Goal: Task Accomplishment & Management: Manage account settings

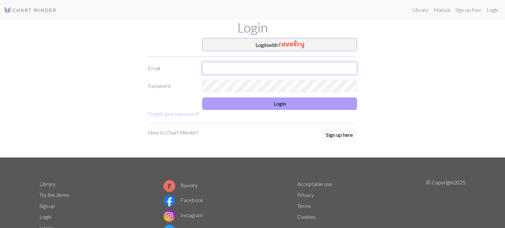
type input "[EMAIL_ADDRESS][DOMAIN_NAME]"
click at [280, 102] on button "Login" at bounding box center [279, 104] width 155 height 12
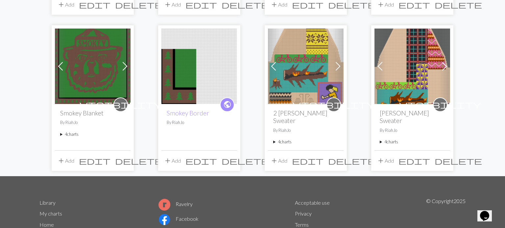
scroll to position [189, 0]
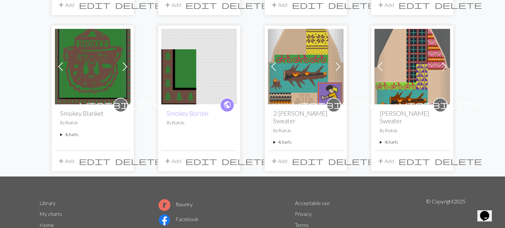
click at [99, 87] on img at bounding box center [93, 67] width 76 height 76
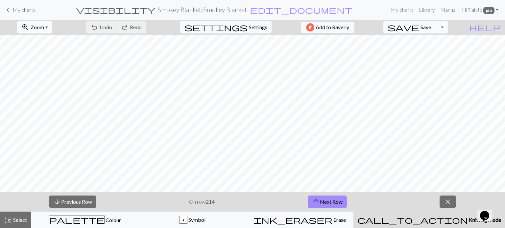
click at [52, 26] on button "zoom_in Zoom Zoom" at bounding box center [34, 27] width 35 height 12
click at [56, 44] on button "Fit all" at bounding box center [43, 41] width 52 height 11
click at [52, 28] on button "zoom_in Zoom Zoom" at bounding box center [34, 27] width 35 height 12
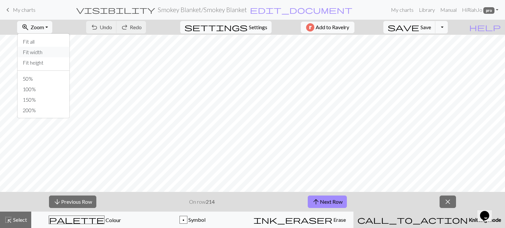
click at [47, 54] on button "Fit width" at bounding box center [43, 52] width 52 height 11
click at [401, 10] on link "My charts" at bounding box center [402, 9] width 28 height 13
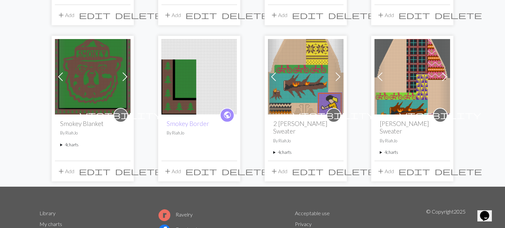
scroll to position [178, 0]
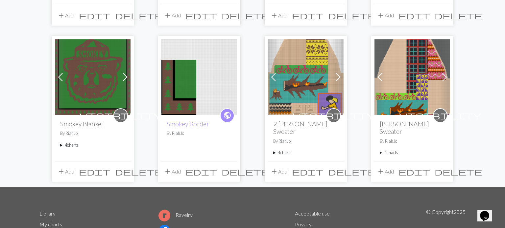
click at [61, 144] on summary "4 charts" at bounding box center [92, 145] width 65 height 6
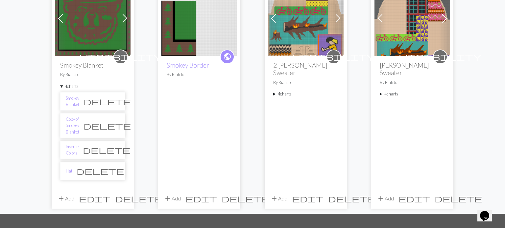
scroll to position [238, 0]
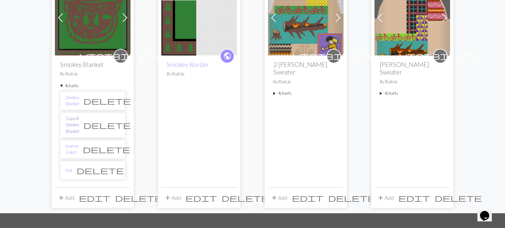
click at [79, 122] on link "Copy of Smokey Blanket" at bounding box center [72, 125] width 13 height 19
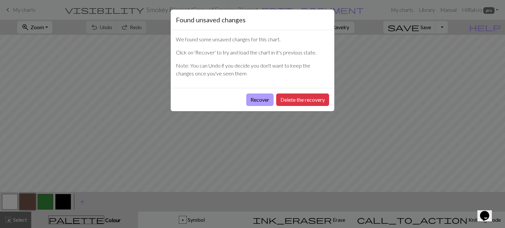
click at [260, 105] on button "Recover" at bounding box center [259, 100] width 27 height 12
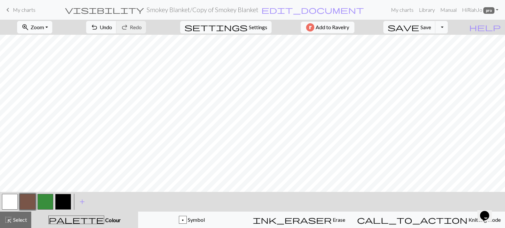
click at [52, 28] on button "zoom_in Zoom Zoom" at bounding box center [34, 27] width 35 height 12
click at [47, 43] on button "Fit all" at bounding box center [43, 41] width 52 height 11
click at [52, 24] on button "zoom_in Zoom Zoom" at bounding box center [34, 27] width 35 height 12
click at [48, 50] on button "Fit width" at bounding box center [43, 52] width 52 height 11
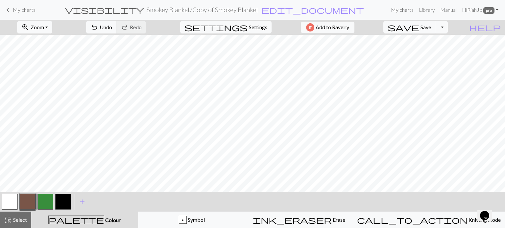
click at [399, 8] on link "My charts" at bounding box center [402, 9] width 28 height 13
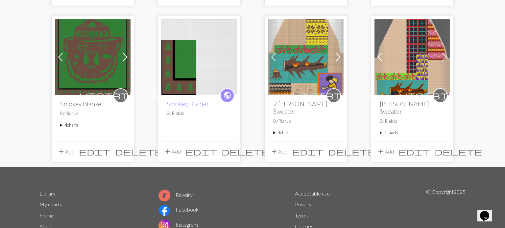
scroll to position [199, 0]
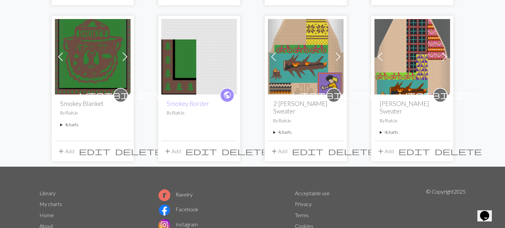
click at [182, 94] on img at bounding box center [199, 57] width 76 height 76
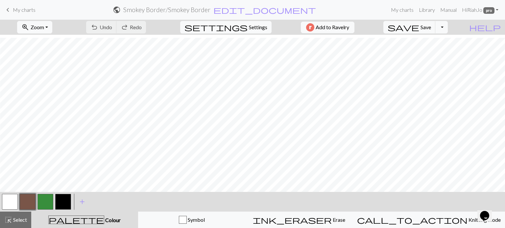
scroll to position [529, 1]
click at [448, 26] on button "Toggle Dropdown" at bounding box center [441, 27] width 12 height 12
click at [385, 25] on div "zoom_in Zoom Zoom Fit all Fit width Fit height 50% 100% 150% 200% undo Undo Und…" at bounding box center [232, 27] width 465 height 15
click at [241, 27] on span "settings" at bounding box center [215, 27] width 63 height 9
click at [241, 27] on h5 "Gauge" at bounding box center [282, 23] width 160 height 8
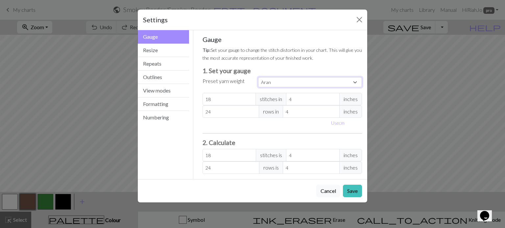
click at [279, 83] on select "Custom Square Lace Light Fingering Fingering Sport Double knit Worsted Aran Bul…" at bounding box center [310, 82] width 104 height 10
select select "worsted"
click at [258, 77] on select "Custom Square Lace Light Fingering Fingering Sport Double knit Worsted Aran Bul…" at bounding box center [310, 82] width 104 height 10
type input "20"
type input "26"
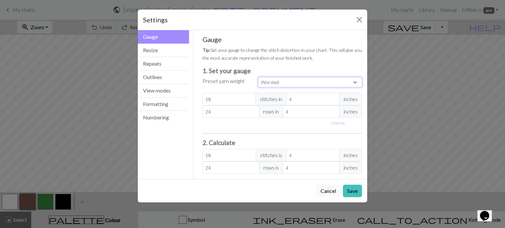
type input "20"
type input "26"
type input "21"
click at [252, 97] on input "21" at bounding box center [229, 99] width 54 height 12
select select "custom"
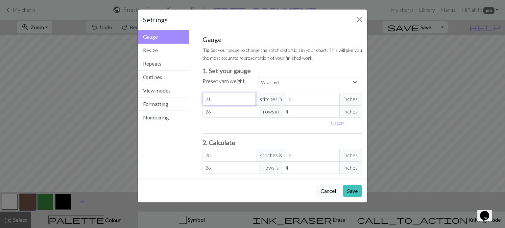
type input "21"
type input "20"
click at [251, 101] on input "20" at bounding box center [229, 99] width 54 height 12
type input "20"
type input "19"
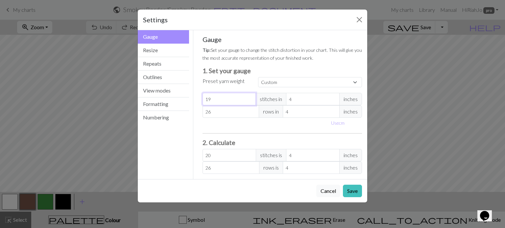
click at [251, 101] on input "19" at bounding box center [229, 99] width 54 height 12
type input "19"
type input "18"
click at [251, 101] on input "18" at bounding box center [229, 99] width 54 height 12
type input "18"
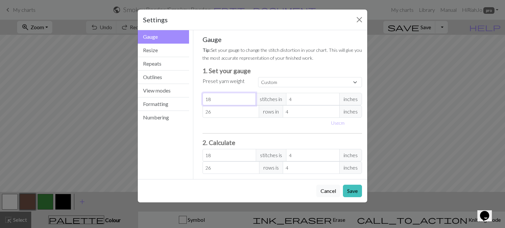
type input "17"
click at [251, 101] on input "17" at bounding box center [229, 99] width 54 height 12
type input "17"
type input "16"
click at [251, 101] on input "16" at bounding box center [229, 99] width 54 height 12
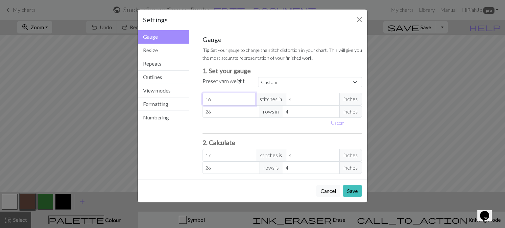
type input "16"
click at [230, 168] on input "26" at bounding box center [230, 168] width 57 height 12
type input "2"
type input "0.31"
type input "0"
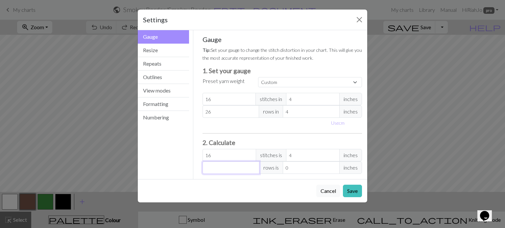
type input "1"
type input "0.15"
type input "11"
type input "1.69"
type input "11"
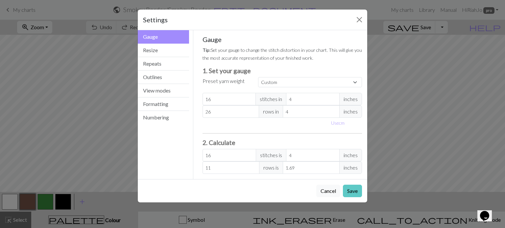
click at [354, 191] on button "Save" at bounding box center [352, 191] width 19 height 12
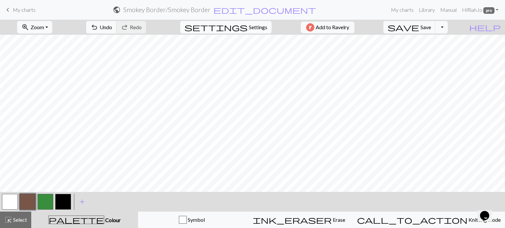
click at [241, 27] on span "settings" at bounding box center [215, 27] width 63 height 9
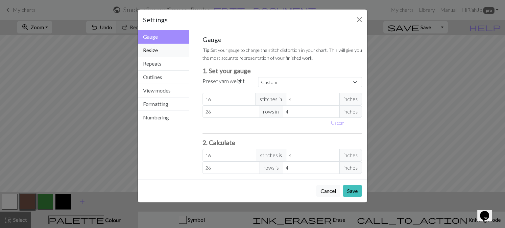
click at [149, 51] on button "Resize" at bounding box center [163, 50] width 51 height 13
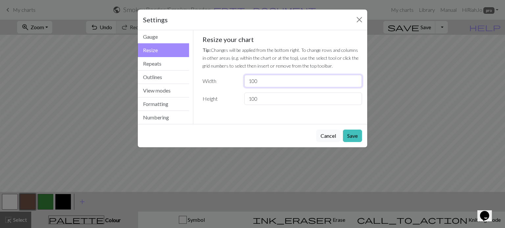
click at [265, 83] on input "100" at bounding box center [303, 81] width 118 height 12
type input "144"
click at [277, 99] on input "100" at bounding box center [303, 99] width 118 height 12
type input "135"
click at [349, 134] on button "Save" at bounding box center [352, 136] width 19 height 12
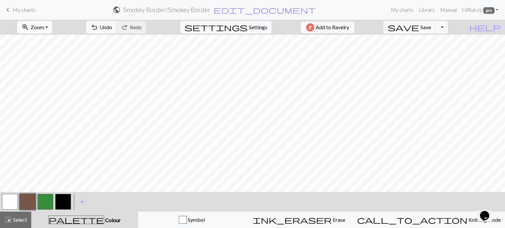
click at [52, 26] on button "zoom_in Zoom Zoom" at bounding box center [34, 27] width 35 height 12
click at [49, 43] on button "Fit all" at bounding box center [43, 41] width 52 height 11
click at [431, 24] on span "Save" at bounding box center [425, 27] width 11 height 6
click at [395, 11] on div "Chart saved" at bounding box center [252, 13] width 505 height 26
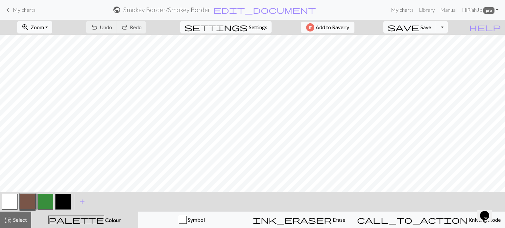
click at [395, 11] on link "My charts" at bounding box center [402, 9] width 28 height 13
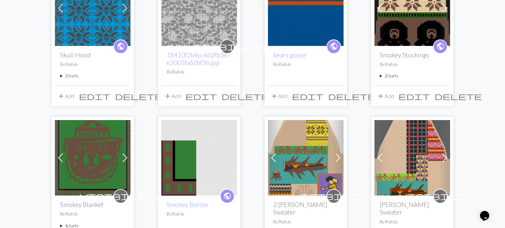
scroll to position [138, 0]
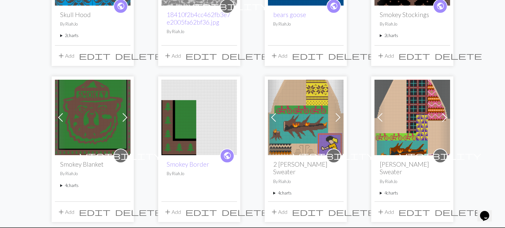
click at [83, 101] on img at bounding box center [93, 118] width 76 height 76
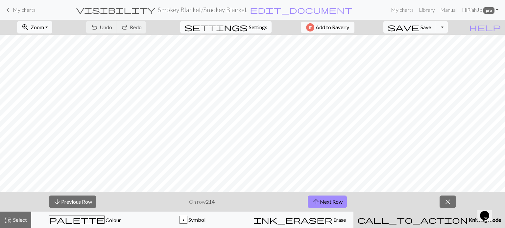
click at [242, 29] on span "settings" at bounding box center [215, 27] width 63 height 9
select select "aran"
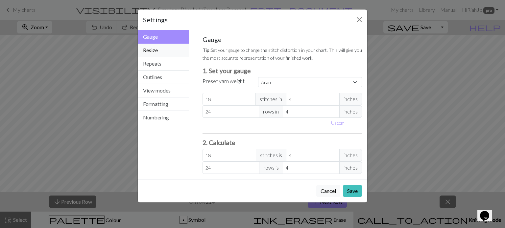
click at [147, 52] on button "Resize" at bounding box center [163, 50] width 51 height 13
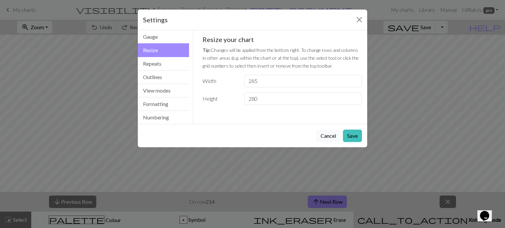
click at [331, 132] on button "Cancel" at bounding box center [328, 136] width 24 height 12
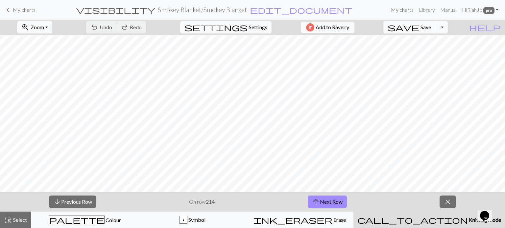
click at [403, 12] on link "My charts" at bounding box center [402, 9] width 28 height 13
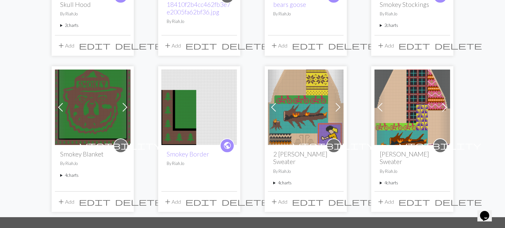
scroll to position [149, 0]
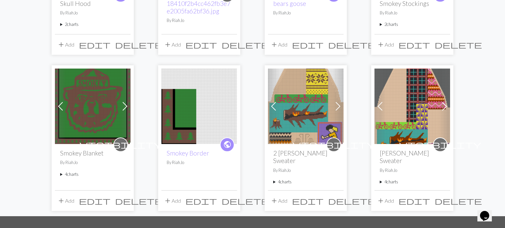
click at [179, 122] on img at bounding box center [199, 107] width 76 height 76
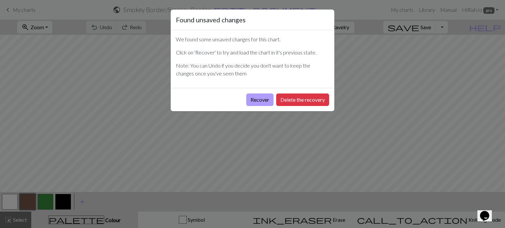
click at [267, 99] on button "Recover" at bounding box center [259, 100] width 27 height 12
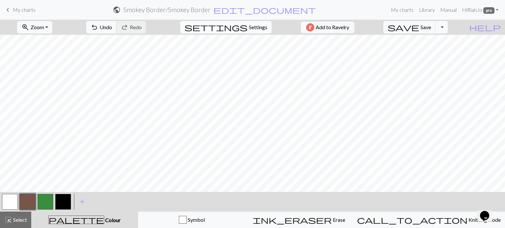
click at [249, 26] on span "Settings" at bounding box center [258, 27] width 18 height 8
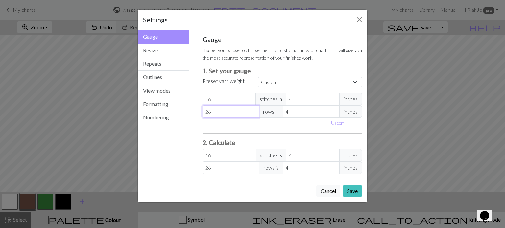
click at [216, 114] on input "26" at bounding box center [230, 111] width 57 height 12
type input "2"
type input "0"
type input "1"
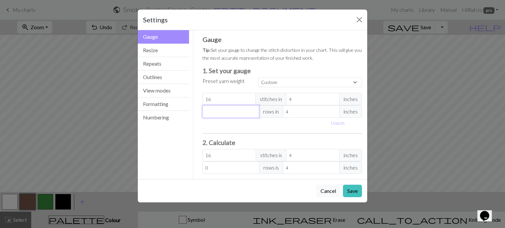
type input "1"
type input "11"
click at [352, 188] on button "Save" at bounding box center [352, 191] width 19 height 12
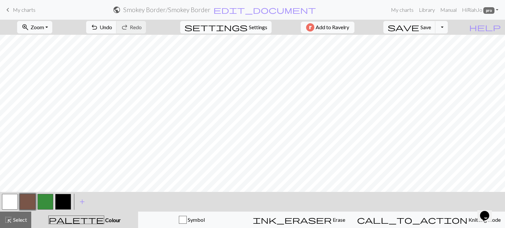
click at [237, 29] on span "settings" at bounding box center [215, 27] width 63 height 9
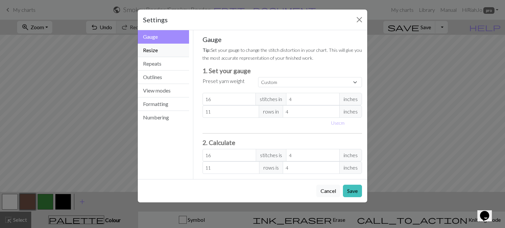
click at [159, 52] on button "Resize" at bounding box center [163, 50] width 51 height 13
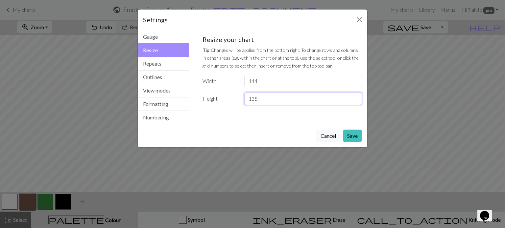
click at [269, 96] on input "135" at bounding box center [303, 99] width 118 height 12
type input "1"
type input "280"
click at [352, 134] on button "Save" at bounding box center [352, 136] width 19 height 12
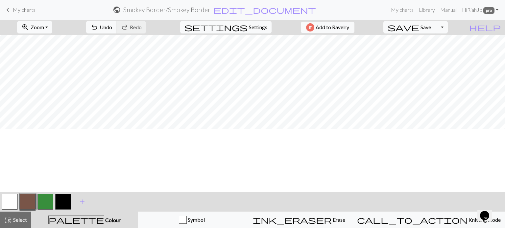
scroll to position [638, 34]
click at [52, 28] on button "zoom_in Zoom Zoom" at bounding box center [34, 27] width 35 height 12
click at [46, 62] on button "Fit height" at bounding box center [43, 62] width 52 height 11
click at [17, 221] on span "Select" at bounding box center [19, 220] width 15 height 6
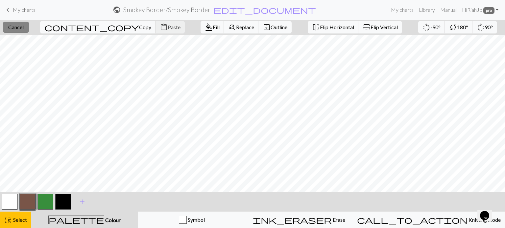
click at [19, 27] on span "Cancel" at bounding box center [15, 27] width 15 height 6
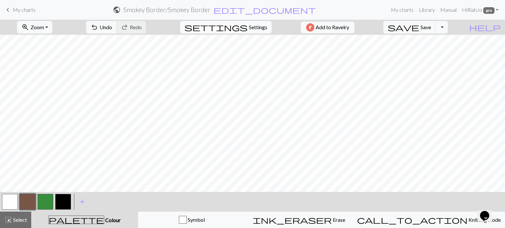
click at [255, 25] on span "Settings" at bounding box center [258, 27] width 18 height 8
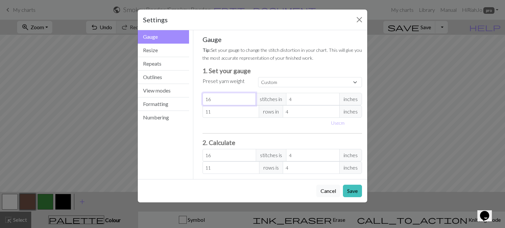
click at [219, 100] on input "16" at bounding box center [229, 99] width 54 height 12
type input "1"
type input "0"
type input "1"
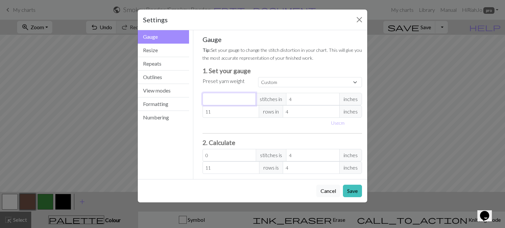
type input "1"
type input "12"
click at [224, 110] on input "11" at bounding box center [230, 111] width 57 height 12
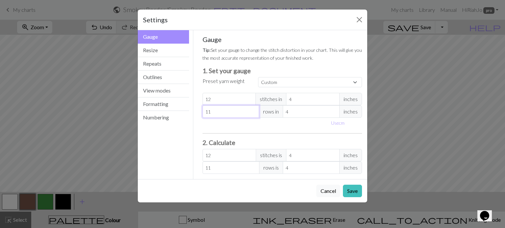
type input "1"
type input "0"
type input "2"
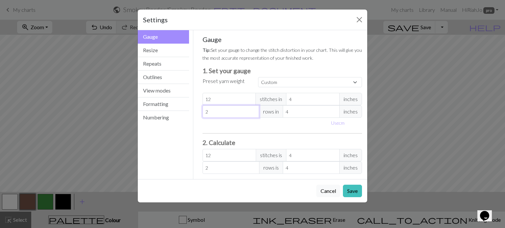
type input "20"
click at [339, 143] on h3 "2. Calculate" at bounding box center [282, 143] width 160 height 8
click at [353, 191] on button "Save" at bounding box center [352, 191] width 19 height 12
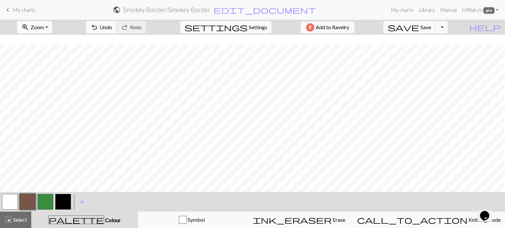
scroll to position [234, 0]
click at [260, 29] on span "Settings" at bounding box center [258, 27] width 18 height 8
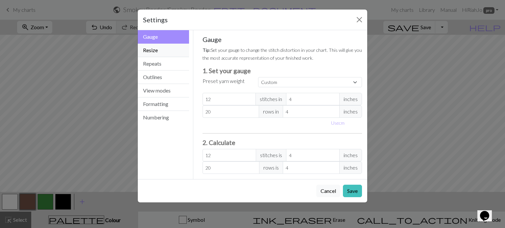
click at [147, 53] on button "Resize" at bounding box center [163, 50] width 51 height 13
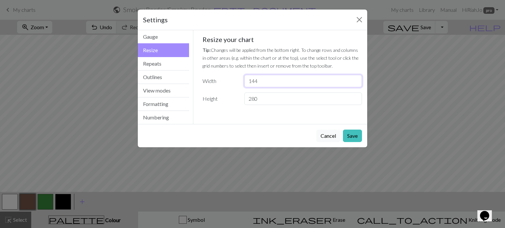
click at [277, 81] on input "144" at bounding box center [303, 81] width 118 height 12
drag, startPoint x: 267, startPoint y: 98, endPoint x: 232, endPoint y: 103, distance: 35.8
click at [232, 103] on div "Height 280" at bounding box center [282, 99] width 168 height 12
type input "3"
type input "300"
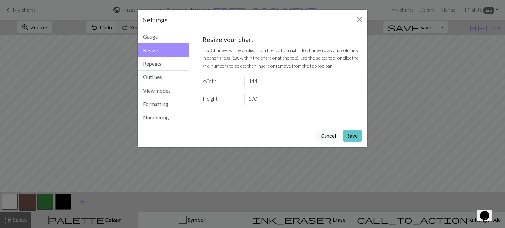
click at [354, 131] on button "Save" at bounding box center [352, 136] width 19 height 12
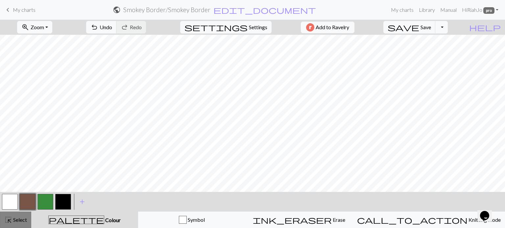
click at [10, 225] on button "highlight_alt Select Select" at bounding box center [15, 220] width 31 height 16
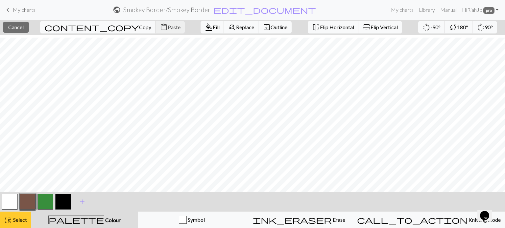
scroll to position [202, 0]
click at [74, 26] on span "content_copy" at bounding box center [91, 27] width 95 height 9
click at [168, 28] on span "Paste" at bounding box center [174, 27] width 13 height 6
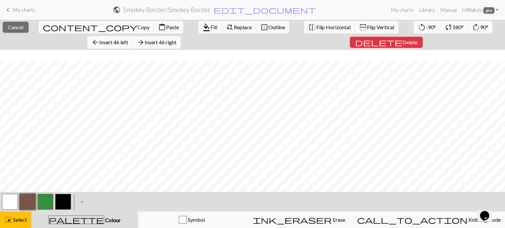
scroll to position [862, 0]
click at [158, 27] on span "content_paste" at bounding box center [162, 27] width 8 height 9
click at [21, 218] on span "Select" at bounding box center [19, 220] width 15 height 6
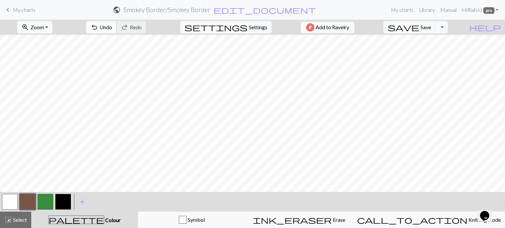
click at [98, 30] on span "undo" at bounding box center [94, 27] width 8 height 9
click at [98, 29] on span "undo" at bounding box center [94, 27] width 8 height 9
click at [401, 10] on link "My charts" at bounding box center [402, 9] width 28 height 13
click at [431, 30] on span "Save" at bounding box center [425, 27] width 11 height 6
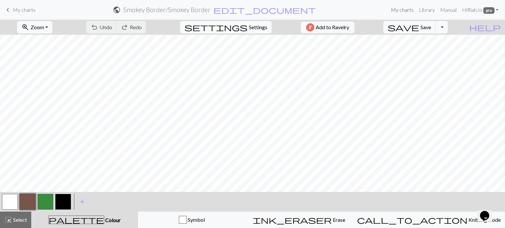
click at [399, 8] on link "My charts" at bounding box center [402, 9] width 28 height 13
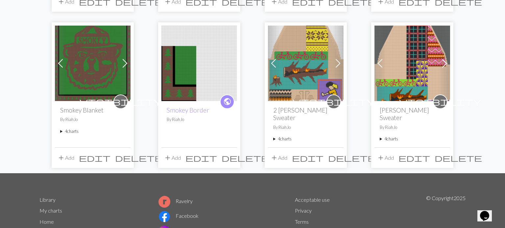
scroll to position [194, 0]
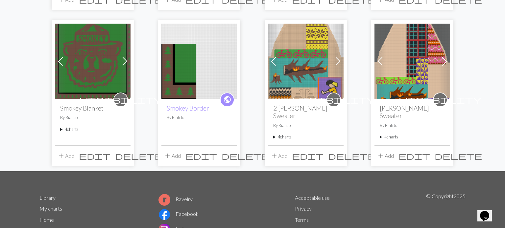
click at [110, 151] on span "edit" at bounding box center [95, 155] width 32 height 9
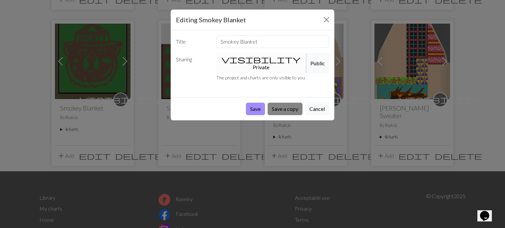
click at [287, 103] on button "Save a copy" at bounding box center [284, 109] width 35 height 12
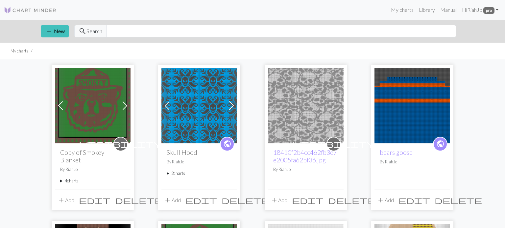
click at [88, 109] on img at bounding box center [93, 106] width 76 height 76
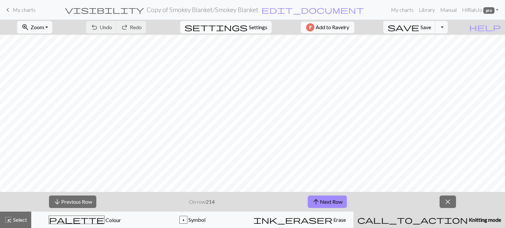
click at [238, 28] on span "settings" at bounding box center [215, 27] width 63 height 9
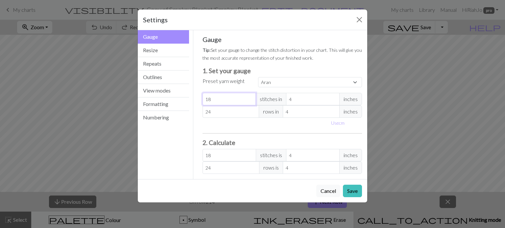
click at [214, 98] on input "18" at bounding box center [229, 99] width 54 height 12
select select "custom"
type input "1"
type input "0"
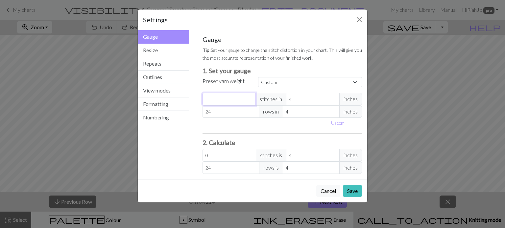
type input "1"
type input "12"
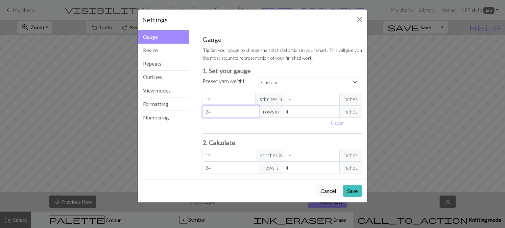
click at [213, 114] on input "24" at bounding box center [230, 111] width 57 height 12
type input "2"
type input "20"
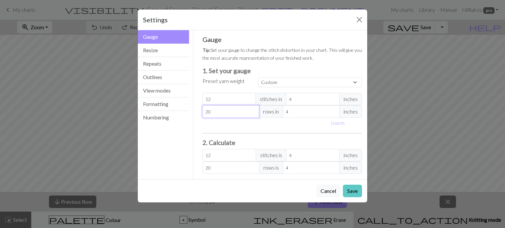
type input "20"
click at [352, 189] on button "Save" at bounding box center [352, 191] width 19 height 12
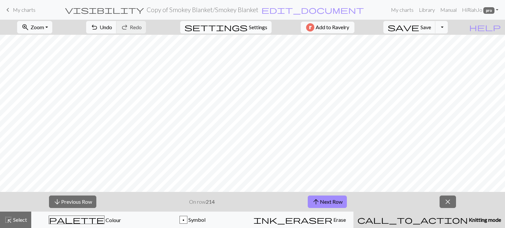
click at [242, 28] on span "settings" at bounding box center [215, 27] width 63 height 9
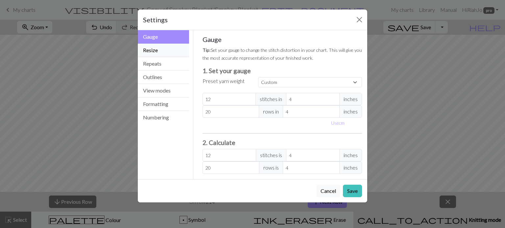
click at [162, 51] on button "Resize" at bounding box center [163, 50] width 51 height 13
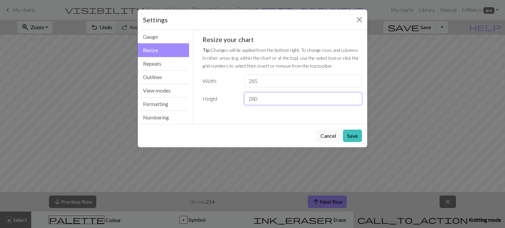
drag, startPoint x: 264, startPoint y: 100, endPoint x: 232, endPoint y: 101, distance: 31.9
click at [232, 101] on div "Height 280" at bounding box center [282, 99] width 168 height 12
type input "144"
drag, startPoint x: 265, startPoint y: 78, endPoint x: 241, endPoint y: 81, distance: 23.9
click at [241, 81] on div "285" at bounding box center [303, 81] width 126 height 12
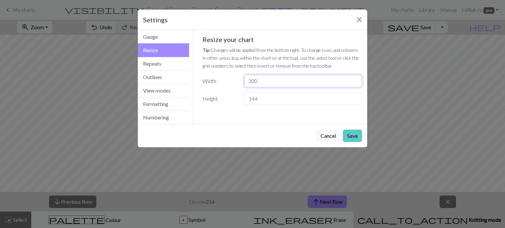
type input "300"
click at [349, 133] on button "Save" at bounding box center [352, 136] width 19 height 12
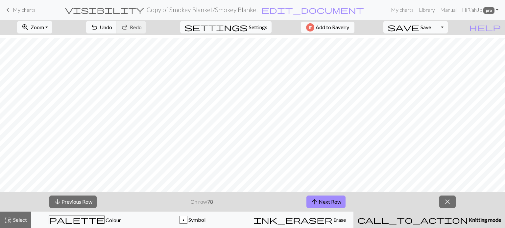
scroll to position [53, 0]
click at [112, 26] on span "Undo" at bounding box center [106, 27] width 12 height 6
click at [253, 26] on span "Settings" at bounding box center [258, 27] width 18 height 8
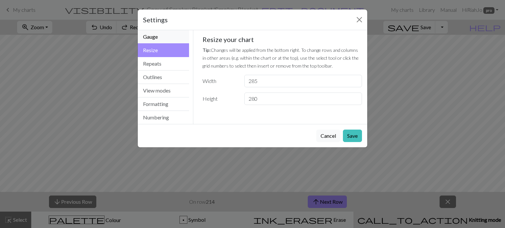
click at [151, 36] on button "Gauge" at bounding box center [163, 36] width 51 height 13
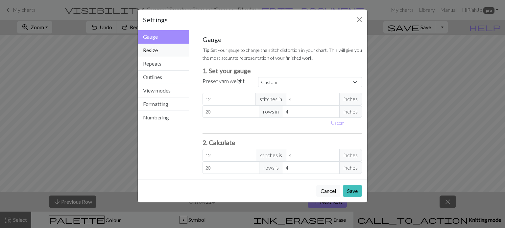
click at [148, 50] on button "Resize" at bounding box center [163, 50] width 51 height 13
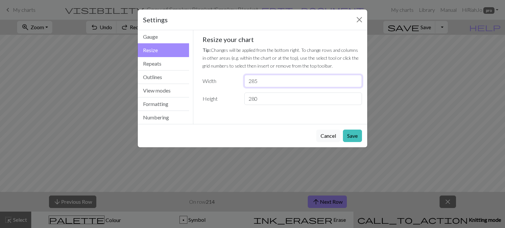
drag, startPoint x: 263, startPoint y: 82, endPoint x: 232, endPoint y: 79, distance: 31.7
click at [232, 79] on div "Width 285" at bounding box center [282, 81] width 168 height 12
type input "144"
drag, startPoint x: 272, startPoint y: 100, endPoint x: 215, endPoint y: 103, distance: 57.3
click at [215, 103] on div "Height 280" at bounding box center [282, 99] width 168 height 12
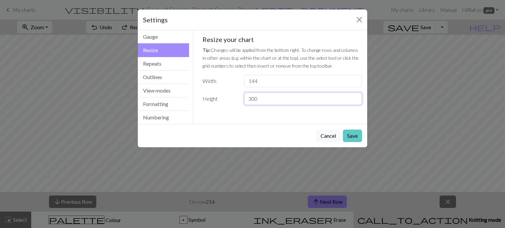
type input "300"
click at [355, 138] on button "Save" at bounding box center [352, 136] width 19 height 12
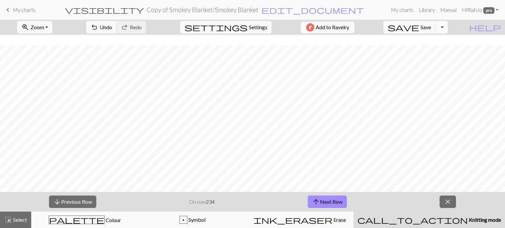
scroll to position [493, 0]
click at [44, 27] on span "Zoom" at bounding box center [37, 27] width 13 height 6
click at [39, 78] on button "50%" at bounding box center [43, 79] width 52 height 11
drag, startPoint x: 466, startPoint y: 192, endPoint x: 424, endPoint y: 194, distance: 42.1
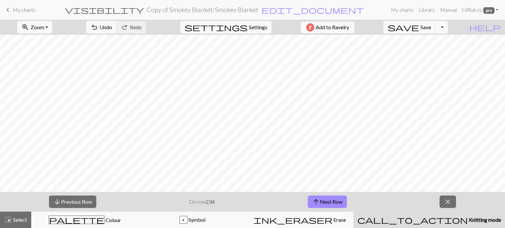
click at [424, 194] on div "arrow_downward Previous Row On row 234 arrow_upward Next Row close" at bounding box center [252, 202] width 505 height 20
click at [237, 29] on span "settings" at bounding box center [215, 27] width 63 height 9
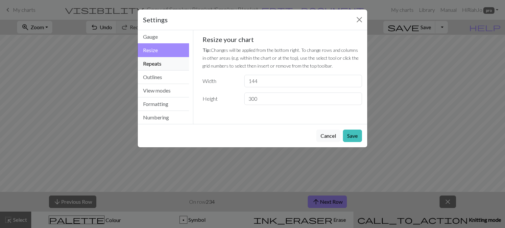
click at [148, 64] on button "Repeats" at bounding box center [163, 63] width 51 height 13
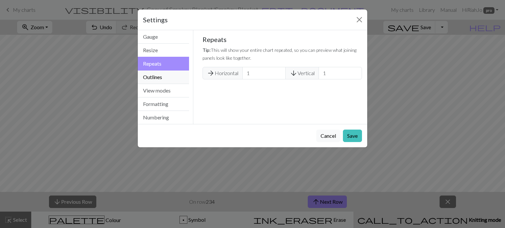
click at [154, 78] on button "Outlines" at bounding box center [163, 77] width 51 height 13
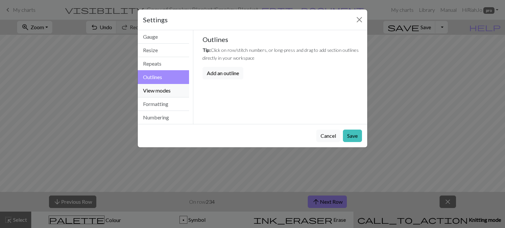
click at [152, 93] on button "View modes" at bounding box center [163, 90] width 51 height 13
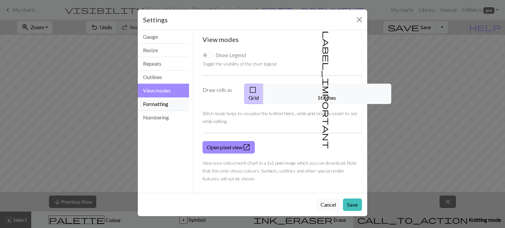
click at [155, 106] on button "Formatting" at bounding box center [163, 104] width 51 height 13
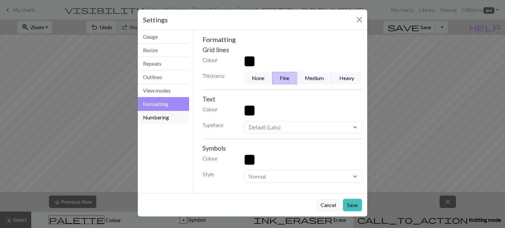
click at [148, 113] on button "Numbering" at bounding box center [163, 117] width 51 height 13
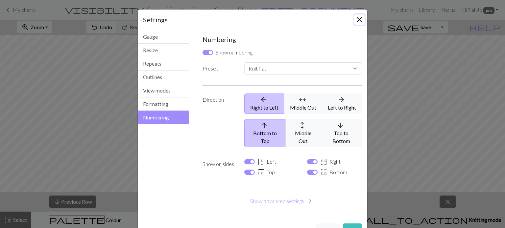
click at [359, 15] on button "Close" at bounding box center [359, 19] width 11 height 11
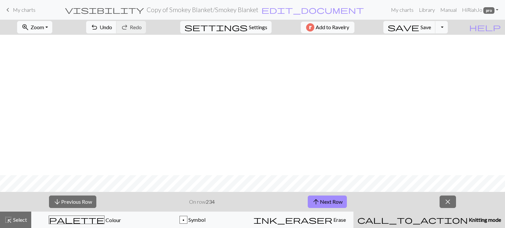
scroll to position [506, 311]
click at [52, 27] on button "zoom_in Zoom Zoom" at bounding box center [34, 27] width 35 height 12
click at [52, 55] on button "Fit width" at bounding box center [43, 52] width 52 height 11
click at [44, 26] on span "Zoom" at bounding box center [37, 27] width 13 height 6
click at [49, 64] on button "Fit height" at bounding box center [43, 62] width 52 height 11
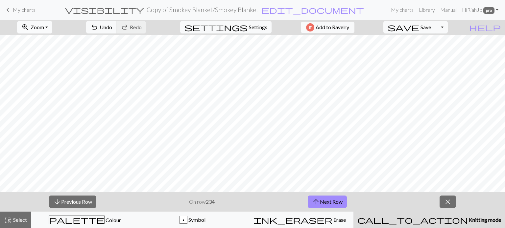
click at [52, 23] on button "zoom_in Zoom Zoom" at bounding box center [34, 27] width 35 height 12
click at [53, 41] on button "Fit all" at bounding box center [43, 41] width 52 height 11
click at [52, 25] on button "zoom_in Zoom Zoom" at bounding box center [34, 27] width 35 height 12
click at [50, 81] on button "50%" at bounding box center [43, 79] width 52 height 11
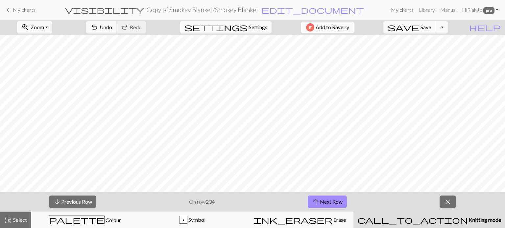
click at [397, 10] on link "My charts" at bounding box center [402, 9] width 28 height 13
click at [419, 27] on span "save" at bounding box center [403, 27] width 32 height 9
click at [397, 10] on div "Chart saved" at bounding box center [252, 13] width 505 height 26
click at [393, 10] on link "My charts" at bounding box center [402, 9] width 28 height 13
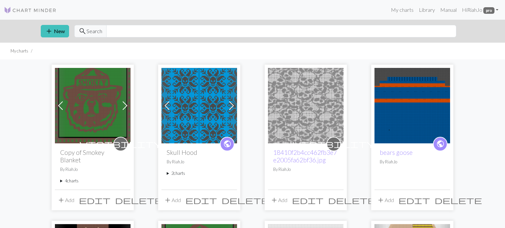
click at [125, 196] on span "delete" at bounding box center [138, 200] width 47 height 9
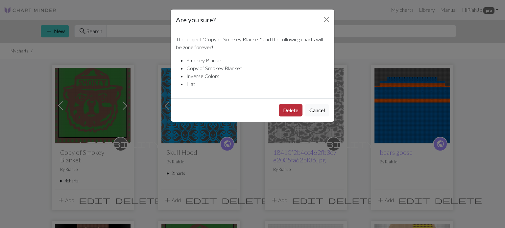
click at [289, 110] on button "Delete" at bounding box center [291, 110] width 24 height 12
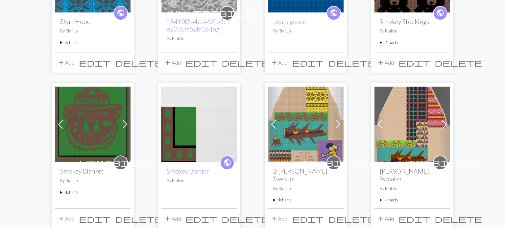
scroll to position [136, 0]
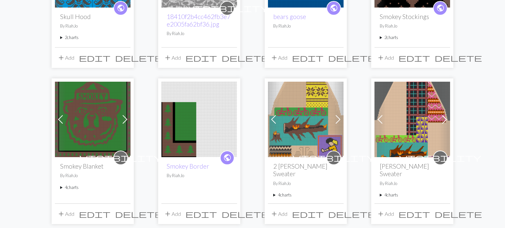
click at [197, 136] on img at bounding box center [199, 120] width 76 height 76
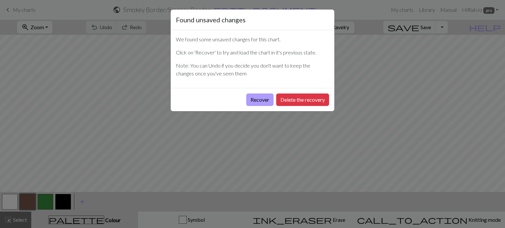
click at [258, 102] on button "Recover" at bounding box center [259, 100] width 27 height 12
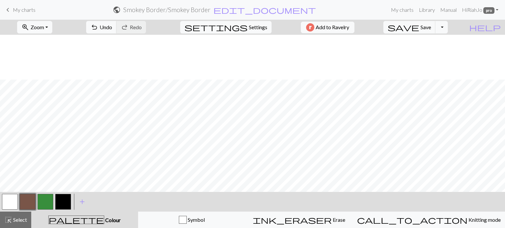
scroll to position [474, 0]
click at [52, 28] on button "zoom_in Zoom Zoom" at bounding box center [34, 27] width 35 height 12
click at [47, 77] on button "50%" at bounding box center [43, 79] width 52 height 11
click at [17, 218] on span "Select" at bounding box center [19, 220] width 15 height 6
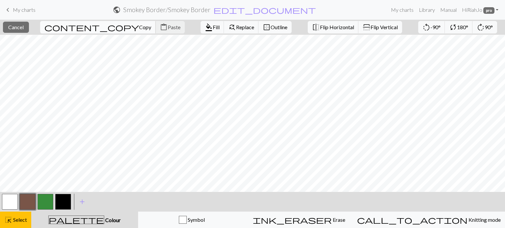
click at [139, 28] on span "Copy" at bounding box center [145, 27] width 12 height 6
click at [168, 29] on span "Paste" at bounding box center [174, 27] width 13 height 6
click at [19, 27] on span "Cancel" at bounding box center [15, 27] width 15 height 6
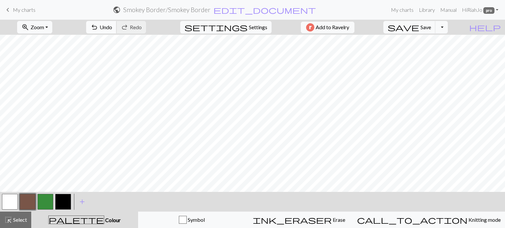
click at [98, 31] on span "undo" at bounding box center [94, 27] width 8 height 9
click at [406, 11] on link "My charts" at bounding box center [402, 9] width 28 height 13
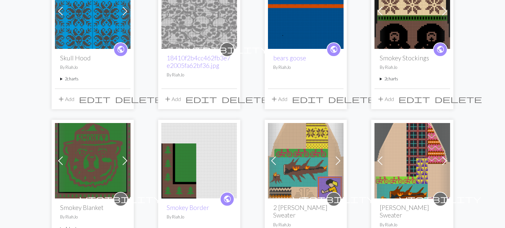
scroll to position [122, 0]
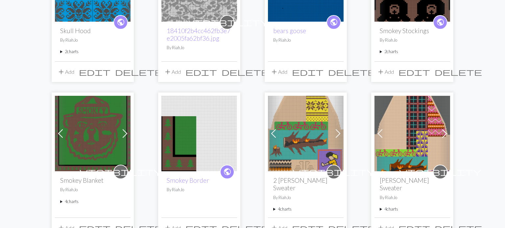
click at [183, 141] on img at bounding box center [199, 134] width 76 height 76
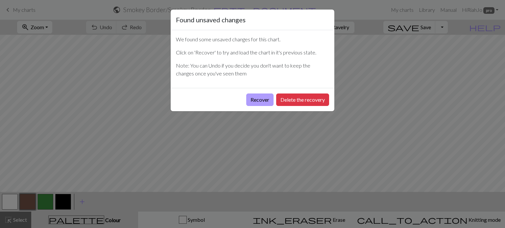
click at [252, 97] on button "Recover" at bounding box center [259, 100] width 27 height 12
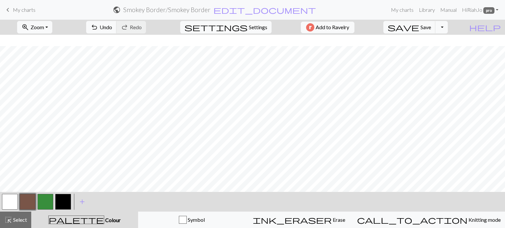
scroll to position [139, 0]
click at [52, 22] on button "zoom_in Zoom Zoom" at bounding box center [34, 27] width 35 height 12
click at [41, 77] on button "50%" at bounding box center [43, 79] width 52 height 11
click at [12, 220] on span "Select" at bounding box center [19, 220] width 15 height 6
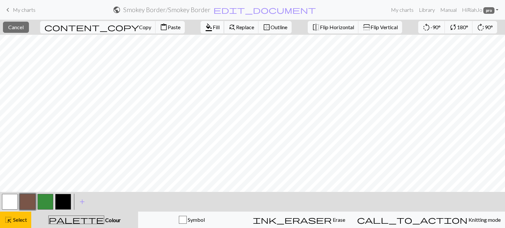
click at [213, 29] on span "Fill" at bounding box center [216, 27] width 7 height 6
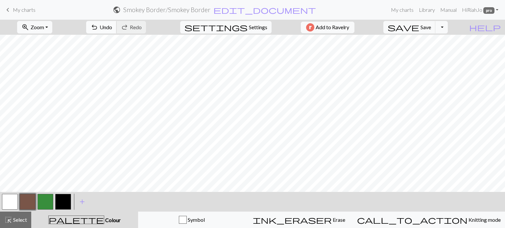
click at [117, 27] on button "undo Undo Undo" at bounding box center [101, 27] width 31 height 12
click at [8, 202] on button "button" at bounding box center [10, 202] width 16 height 16
click at [10, 225] on button "highlight_alt Select Select" at bounding box center [15, 220] width 31 height 16
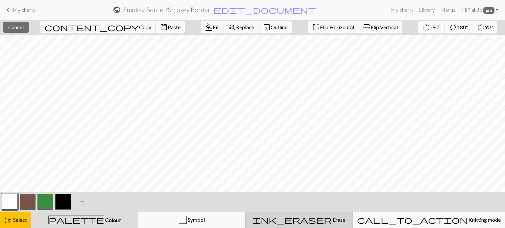
click at [321, 220] on span "ink_eraser" at bounding box center [292, 220] width 79 height 9
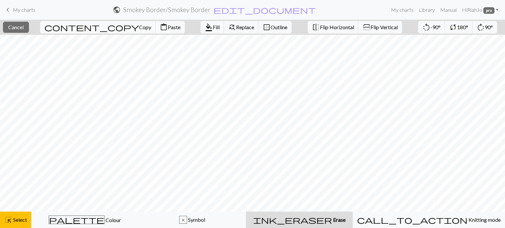
click at [328, 223] on div "ink_eraser Erase Erase" at bounding box center [299, 220] width 99 height 8
click at [20, 226] on button "highlight_alt Select Select" at bounding box center [15, 220] width 31 height 16
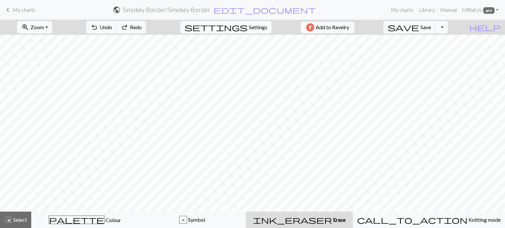
click at [342, 222] on div "ink_eraser Erase Erase" at bounding box center [299, 220] width 99 height 8
click at [20, 221] on span "Select" at bounding box center [19, 220] width 15 height 6
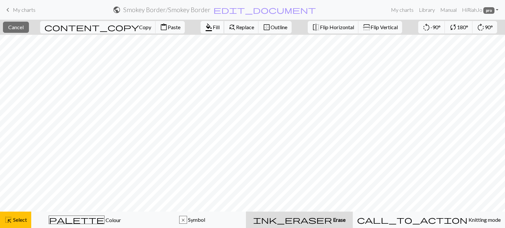
click at [205, 30] on span "format_color_fill" at bounding box center [209, 27] width 8 height 9
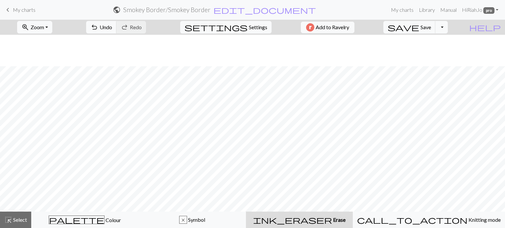
scroll to position [89, 0]
click at [98, 25] on span "undo" at bounding box center [94, 27] width 8 height 9
click at [98, 27] on span "undo" at bounding box center [94, 27] width 8 height 9
click at [98, 25] on span "undo" at bounding box center [94, 27] width 8 height 9
click at [18, 219] on span "Select" at bounding box center [19, 220] width 15 height 6
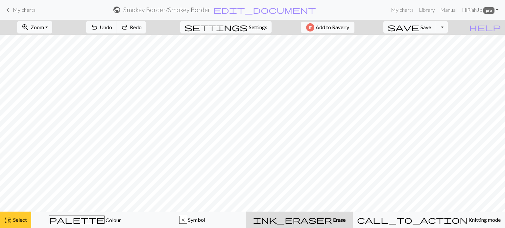
drag, startPoint x: 81, startPoint y: 219, endPoint x: 13, endPoint y: 212, distance: 68.4
click at [81, 219] on span "palette" at bounding box center [76, 220] width 55 height 9
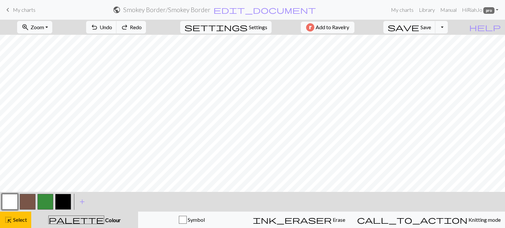
click at [14, 201] on button "button" at bounding box center [10, 202] width 16 height 16
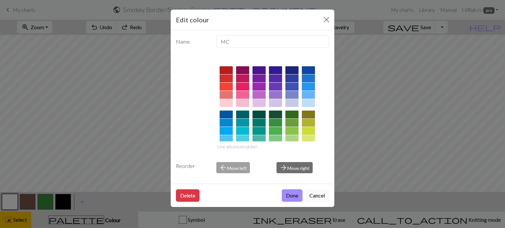
click at [17, 223] on div "Edit colour Name MC Use advanced picker Reorder arrow_back Move left arrow_forw…" at bounding box center [252, 114] width 505 height 228
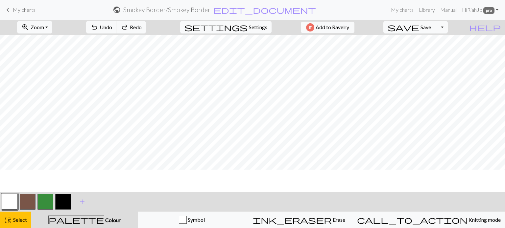
scroll to position [67, 0]
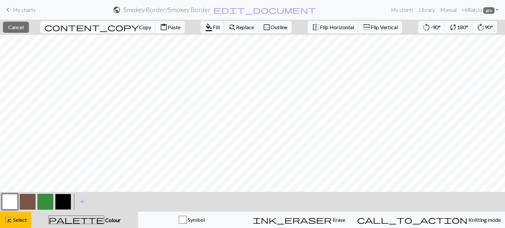
click at [213, 29] on span "Fill" at bounding box center [216, 27] width 7 height 6
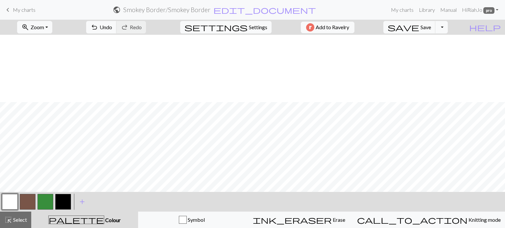
scroll to position [182, 0]
click at [18, 225] on button "highlight_alt Select Select" at bounding box center [15, 220] width 31 height 16
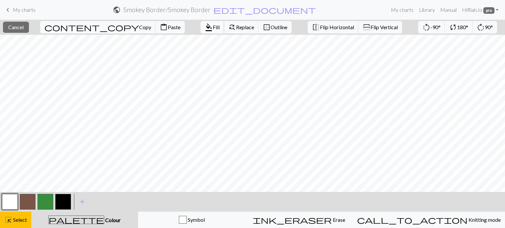
click at [205, 26] on span "format_color_fill" at bounding box center [209, 27] width 8 height 9
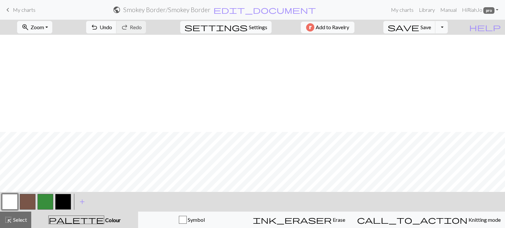
scroll to position [280, 0]
click at [16, 219] on span "Select" at bounding box center [19, 220] width 15 height 6
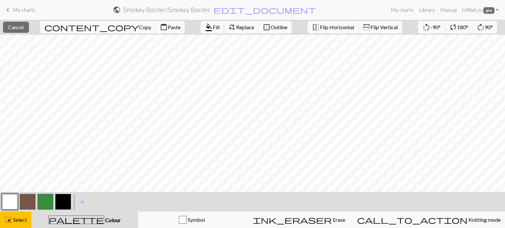
click at [205, 29] on span "format_color_fill" at bounding box center [209, 27] width 8 height 9
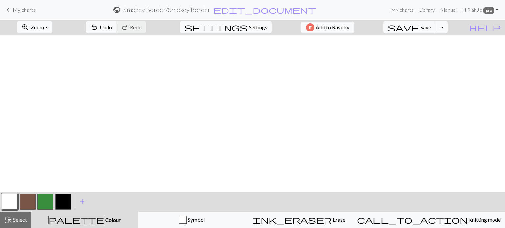
scroll to position [851, 0]
click at [238, 25] on span "settings" at bounding box center [215, 27] width 63 height 9
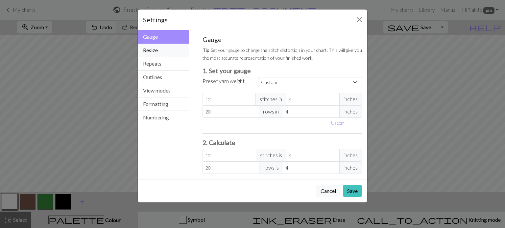
click at [158, 53] on button "Resize" at bounding box center [163, 50] width 51 height 13
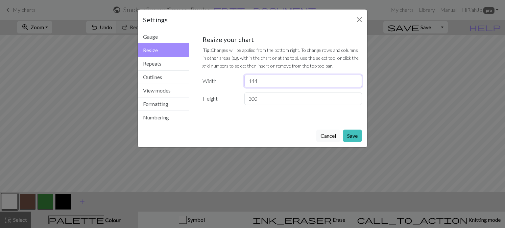
click at [258, 81] on input "144" at bounding box center [303, 81] width 118 height 12
click at [332, 137] on button "Cancel" at bounding box center [328, 136] width 24 height 12
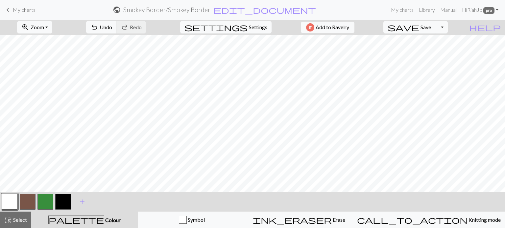
drag, startPoint x: 29, startPoint y: 206, endPoint x: 29, endPoint y: 200, distance: 6.6
click at [29, 206] on button "button" at bounding box center [28, 202] width 16 height 16
click at [17, 214] on button "highlight_alt Select Select" at bounding box center [15, 220] width 31 height 16
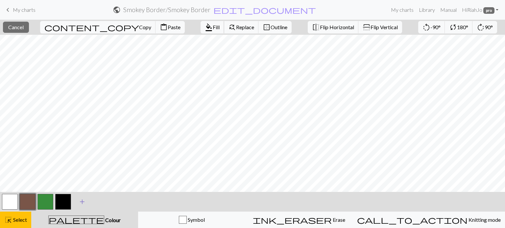
click at [213, 27] on span "Fill" at bounding box center [216, 27] width 7 height 6
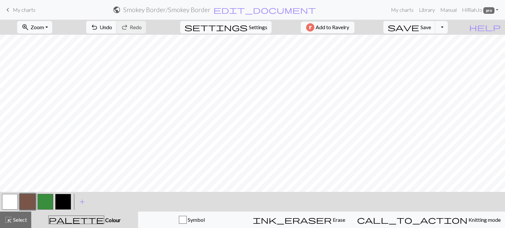
click at [49, 199] on button "button" at bounding box center [45, 202] width 16 height 16
click at [52, 26] on button "zoom_in Zoom Zoom" at bounding box center [34, 27] width 35 height 12
click at [51, 91] on button "100%" at bounding box center [43, 89] width 52 height 11
click at [17, 223] on div "highlight_alt Select Select" at bounding box center [15, 220] width 23 height 8
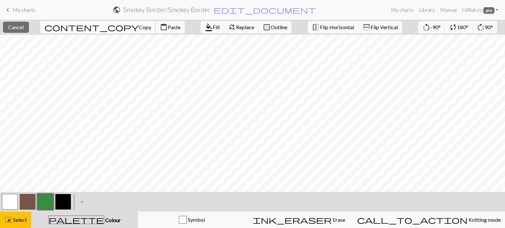
click at [139, 29] on span "Copy" at bounding box center [145, 27] width 12 height 6
click at [168, 28] on span "Paste" at bounding box center [174, 27] width 13 height 6
click at [13, 223] on span "Select" at bounding box center [19, 220] width 15 height 6
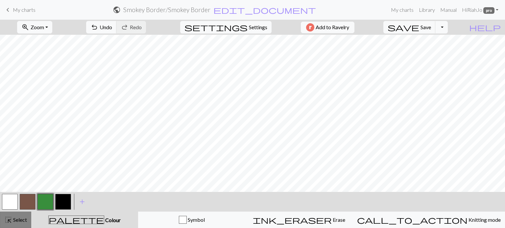
click at [12, 222] on span "Select" at bounding box center [19, 220] width 15 height 6
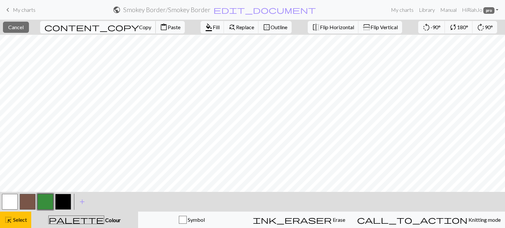
click at [139, 25] on span "Copy" at bounding box center [145, 27] width 12 height 6
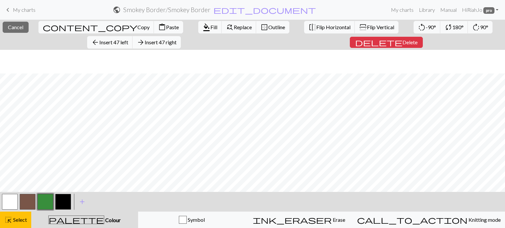
scroll to position [306, 0]
click at [19, 221] on span "Select" at bounding box center [19, 220] width 15 height 6
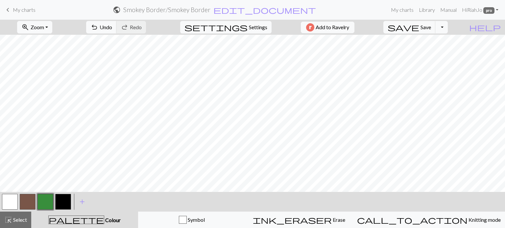
scroll to position [1665, 0]
click at [12, 220] on span "Select" at bounding box center [19, 220] width 15 height 6
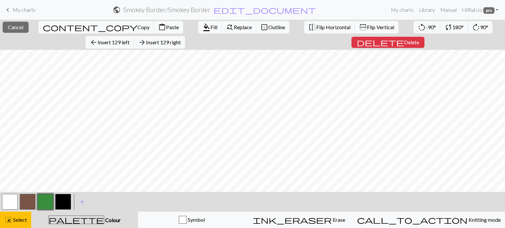
click at [158, 27] on span "content_paste" at bounding box center [162, 27] width 8 height 9
click at [22, 220] on span "Select" at bounding box center [19, 220] width 15 height 6
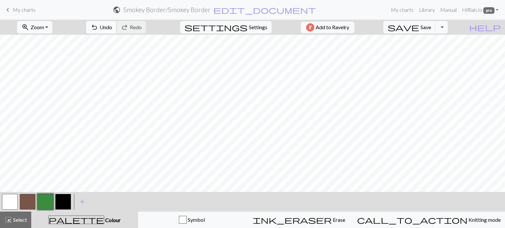
click at [98, 26] on span "undo" at bounding box center [94, 27] width 8 height 9
click at [15, 224] on button "highlight_alt Select Select" at bounding box center [15, 220] width 31 height 16
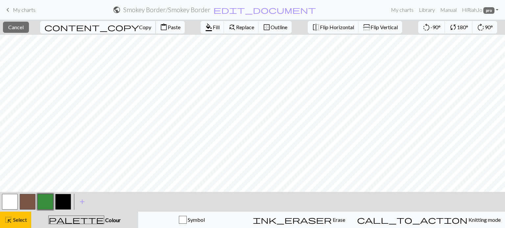
click at [75, 25] on span "content_copy" at bounding box center [91, 27] width 95 height 9
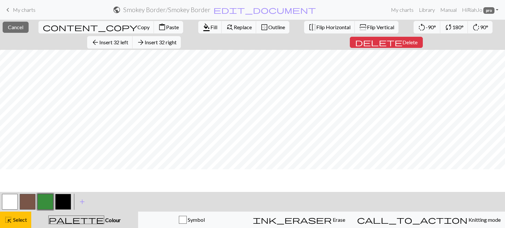
scroll to position [1636, 0]
click at [18, 222] on span "Select" at bounding box center [19, 220] width 15 height 6
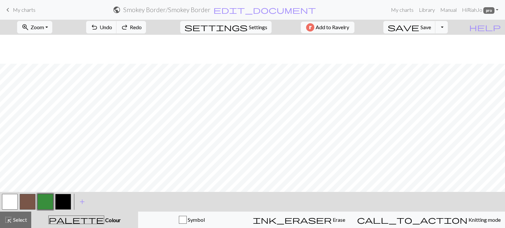
scroll to position [1665, 0]
click at [1, 225] on button "highlight_alt Select Select" at bounding box center [15, 220] width 31 height 16
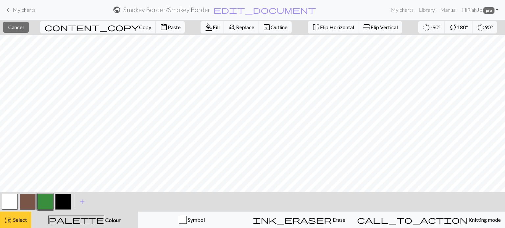
click at [6, 224] on span "highlight_alt" at bounding box center [8, 220] width 8 height 9
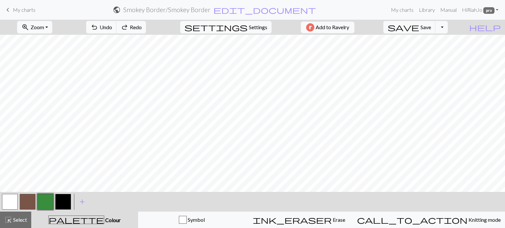
click at [25, 219] on span "Select" at bounding box center [19, 220] width 15 height 6
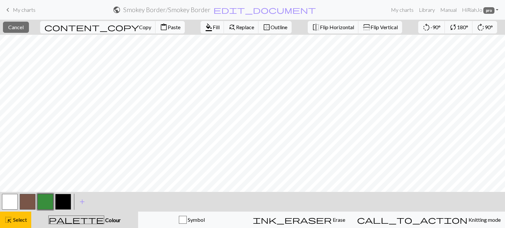
click at [168, 26] on span "Paste" at bounding box center [174, 27] width 13 height 6
click at [155, 31] on button "content_paste Paste" at bounding box center [169, 27] width 29 height 12
click at [28, 218] on button "highlight_alt Select Select" at bounding box center [15, 220] width 31 height 16
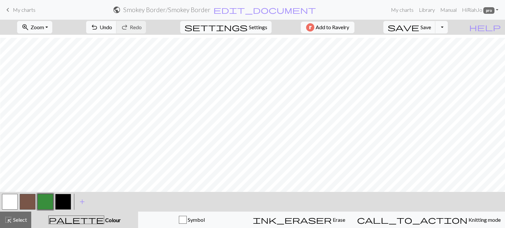
scroll to position [1665, 409]
drag, startPoint x: 22, startPoint y: 218, endPoint x: 27, endPoint y: 202, distance: 16.7
click at [22, 218] on span "Select" at bounding box center [19, 220] width 15 height 6
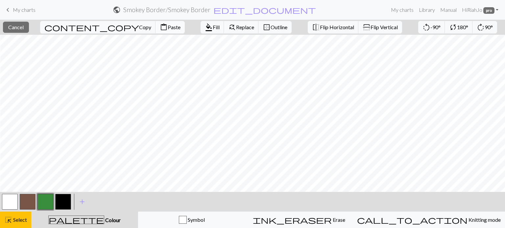
click at [160, 27] on span "content_paste" at bounding box center [164, 27] width 8 height 9
click at [168, 26] on span "Paste" at bounding box center [174, 27] width 13 height 6
click at [168, 28] on span "Paste" at bounding box center [174, 27] width 13 height 6
click at [168, 30] on span "Paste" at bounding box center [174, 27] width 13 height 6
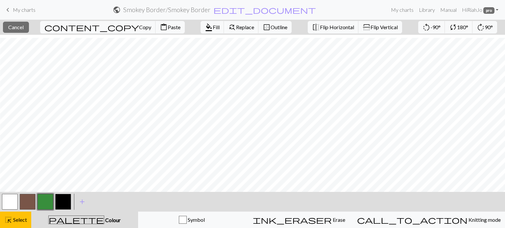
scroll to position [1665, 963]
click at [168, 28] on span "Paste" at bounding box center [174, 27] width 13 height 6
click at [27, 220] on span "Select" at bounding box center [19, 220] width 15 height 6
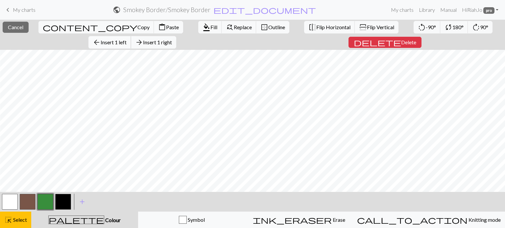
click at [126, 39] on span "Insert 1 left" at bounding box center [114, 42] width 26 height 6
click at [101, 38] on span "arrow_back" at bounding box center [97, 42] width 8 height 9
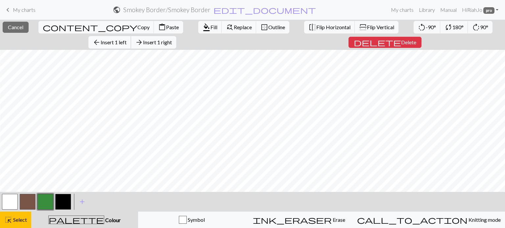
click at [126, 39] on span "Insert 1 left" at bounding box center [114, 42] width 26 height 6
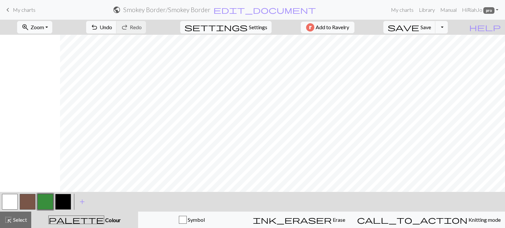
scroll to position [1658, 1026]
drag, startPoint x: 16, startPoint y: 224, endPoint x: 69, endPoint y: 199, distance: 58.4
click at [16, 223] on button "highlight_alt Select Select" at bounding box center [15, 220] width 31 height 16
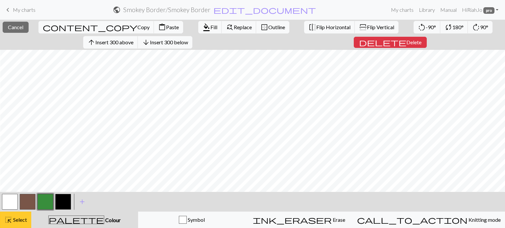
click at [12, 221] on span "Select" at bounding box center [19, 220] width 15 height 6
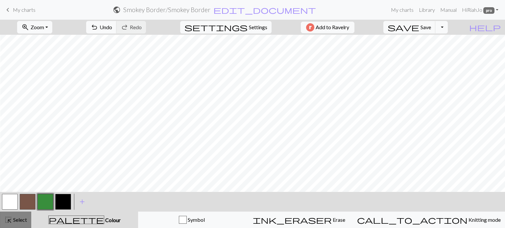
click at [12, 223] on span "Select" at bounding box center [19, 220] width 15 height 6
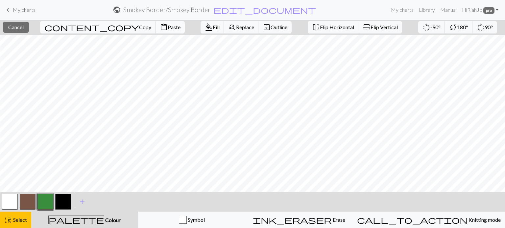
click at [168, 27] on span "Paste" at bounding box center [174, 27] width 13 height 6
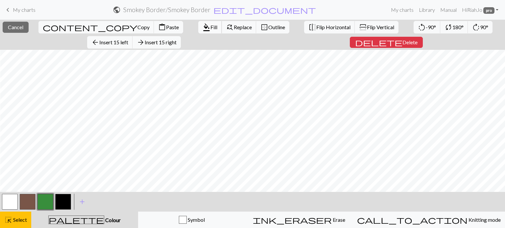
click at [198, 26] on button "format_color_fill Fill" at bounding box center [210, 27] width 24 height 12
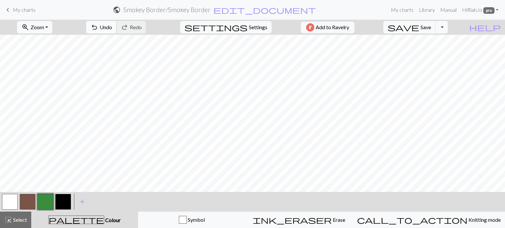
click at [112, 28] on span "Undo" at bounding box center [106, 27] width 12 height 6
click at [6, 220] on span "highlight_alt" at bounding box center [8, 220] width 8 height 9
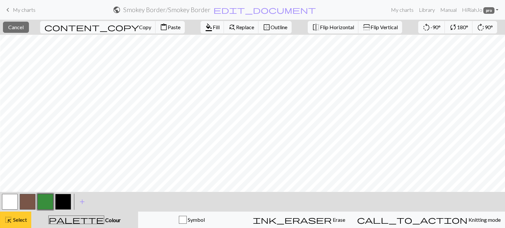
click at [16, 222] on span "Select" at bounding box center [19, 220] width 15 height 6
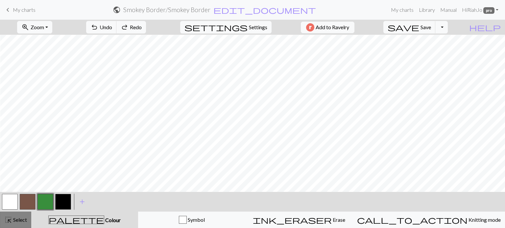
click at [16, 222] on span "Select" at bounding box center [19, 220] width 15 height 6
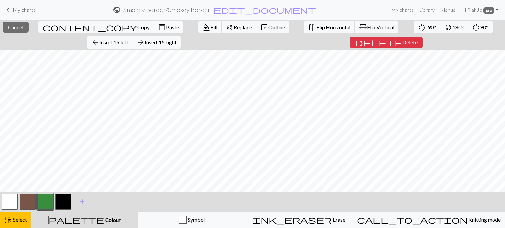
click at [166, 26] on span "Paste" at bounding box center [172, 27] width 13 height 6
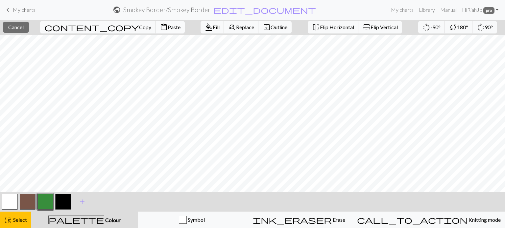
click at [168, 27] on span "Paste" at bounding box center [174, 27] width 13 height 6
click at [168, 24] on span "Paste" at bounding box center [174, 27] width 13 height 6
click at [155, 31] on button "content_paste Paste" at bounding box center [169, 27] width 29 height 12
click at [168, 27] on span "Paste" at bounding box center [174, 27] width 13 height 6
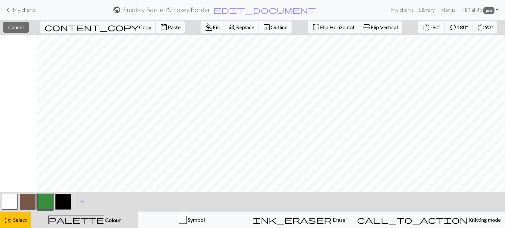
scroll to position [0, 705]
click at [168, 28] on span "Paste" at bounding box center [174, 27] width 13 height 6
click at [168, 30] on span "Paste" at bounding box center [174, 27] width 13 height 6
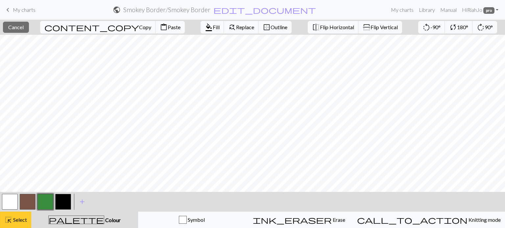
click at [17, 220] on span "Select" at bounding box center [19, 220] width 15 height 6
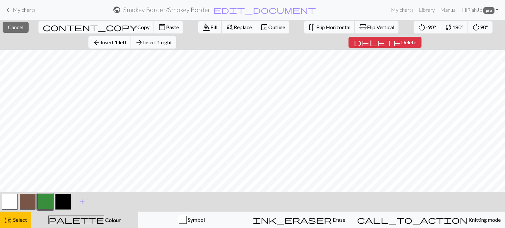
click at [126, 39] on span "Insert 1 left" at bounding box center [114, 42] width 26 height 6
click at [348, 43] on button "delete Delete" at bounding box center [384, 42] width 73 height 11
click at [66, 201] on button "button" at bounding box center [63, 202] width 16 height 16
click at [202, 26] on span "format_color_fill" at bounding box center [206, 27] width 8 height 9
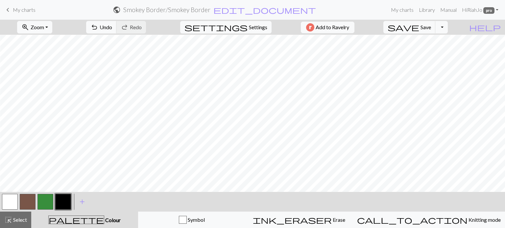
scroll to position [76, 1026]
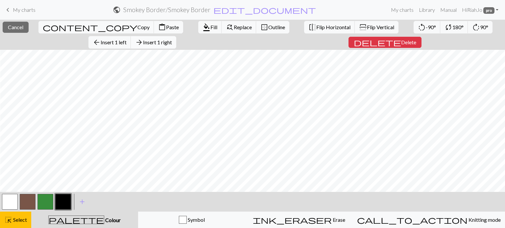
click at [143, 38] on span "arrow_forward" at bounding box center [139, 42] width 8 height 9
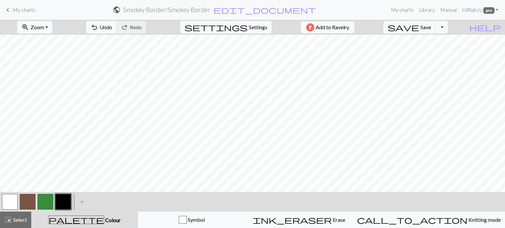
scroll to position [76, 1037]
click at [112, 25] on span "Undo" at bounding box center [106, 27] width 12 height 6
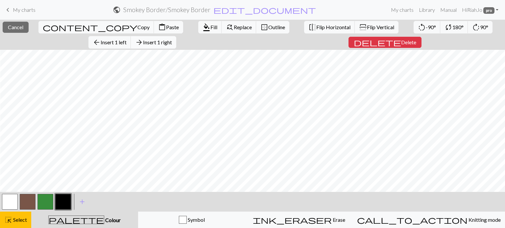
click at [172, 39] on span "Insert 1 right" at bounding box center [157, 42] width 29 height 6
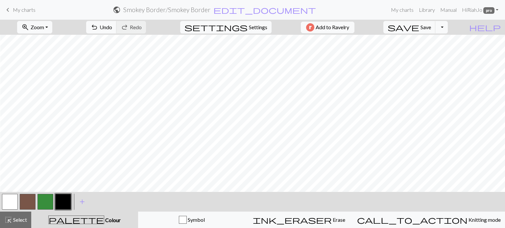
scroll to position [80, 1037]
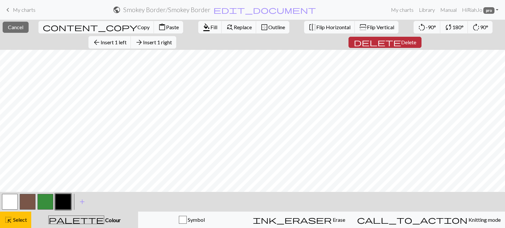
click at [401, 41] on span "Delete" at bounding box center [408, 42] width 15 height 6
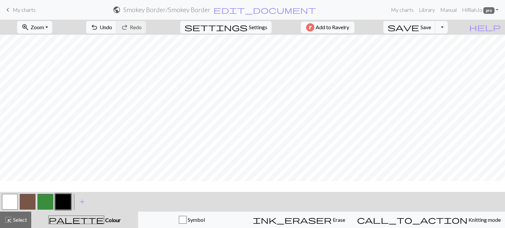
scroll to position [80, 1026]
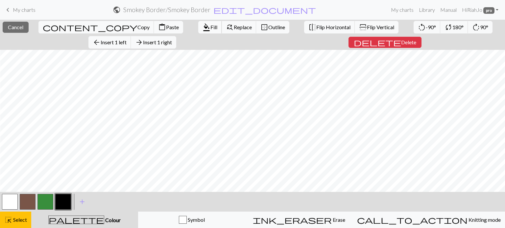
click at [202, 27] on span "format_color_fill" at bounding box center [206, 27] width 8 height 9
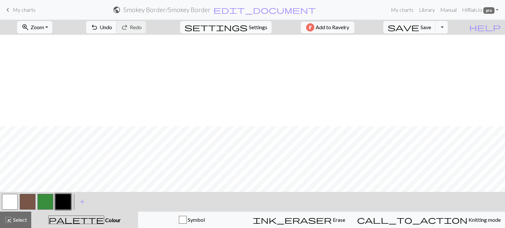
scroll to position [1665, 1026]
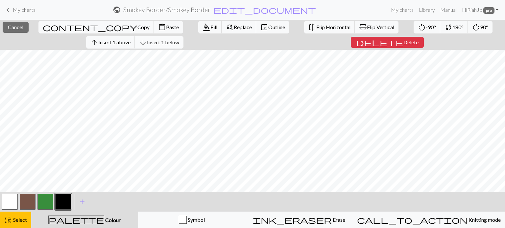
click at [176, 43] on span "Insert 1 below" at bounding box center [163, 42] width 32 height 6
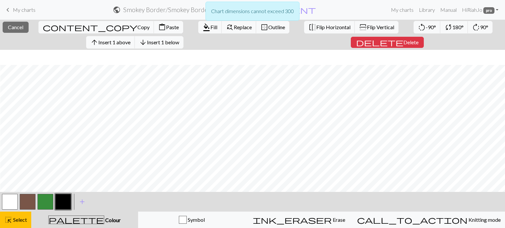
scroll to position [1680, 1026]
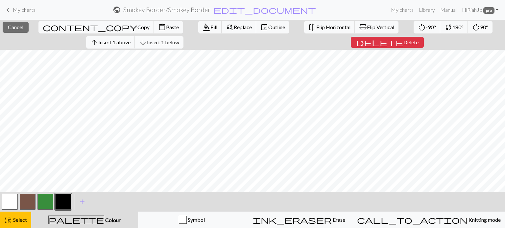
click at [147, 41] on span "arrow_downward" at bounding box center [143, 42] width 8 height 9
click at [147, 42] on span "arrow_downward" at bounding box center [143, 42] width 8 height 9
click at [9, 219] on span "highlight_alt" at bounding box center [8, 220] width 8 height 9
click at [171, 41] on span "Insert 1 below" at bounding box center [163, 42] width 32 height 6
click at [403, 44] on span "Delete" at bounding box center [410, 42] width 15 height 6
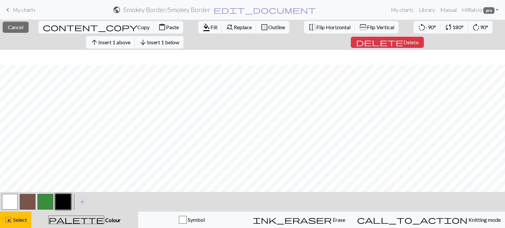
scroll to position [1673, 1026]
click at [164, 43] on span "Insert 1 below" at bounding box center [163, 42] width 32 height 6
click at [202, 26] on span "format_color_fill" at bounding box center [206, 27] width 8 height 9
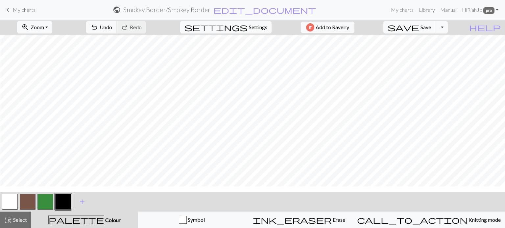
scroll to position [0, 1026]
click at [27, 206] on button "button" at bounding box center [28, 202] width 16 height 16
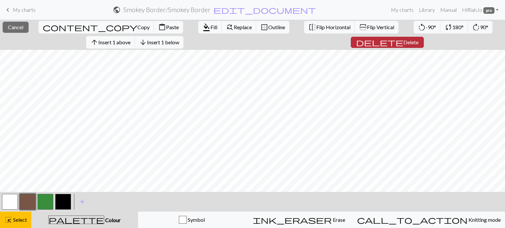
click at [403, 40] on span "Delete" at bounding box center [410, 42] width 15 height 6
click at [127, 43] on span "Insert 1 above" at bounding box center [114, 42] width 32 height 6
click at [69, 204] on button "button" at bounding box center [63, 202] width 16 height 16
click at [210, 26] on span "Fill" at bounding box center [213, 27] width 7 height 6
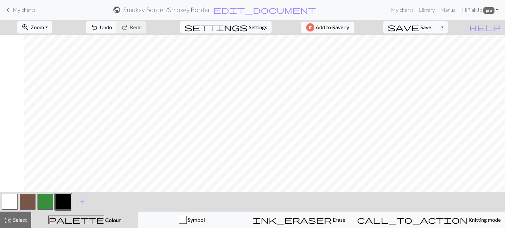
scroll to position [33, 616]
click at [15, 220] on span "Select" at bounding box center [19, 220] width 15 height 6
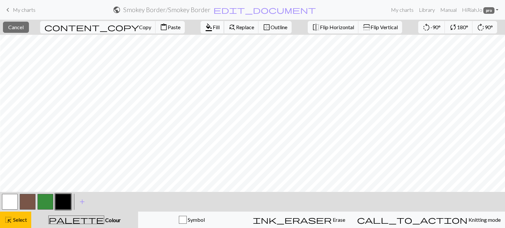
click at [205, 28] on span "format_color_fill" at bounding box center [209, 27] width 8 height 9
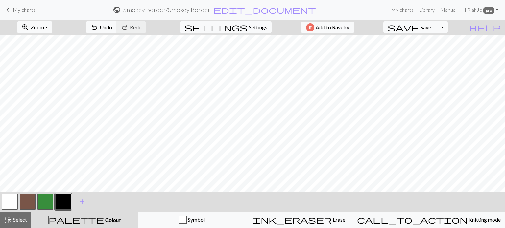
scroll to position [33, 194]
click at [24, 220] on span "Select" at bounding box center [19, 220] width 15 height 6
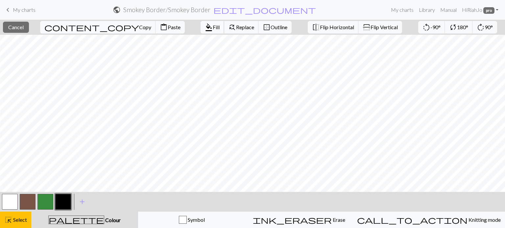
click at [205, 28] on span "format_color_fill" at bounding box center [209, 27] width 8 height 9
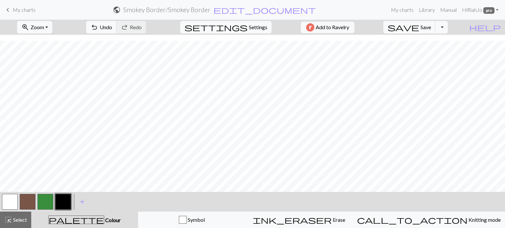
scroll to position [128, 0]
click at [23, 223] on div "highlight_alt Select Select" at bounding box center [15, 220] width 23 height 8
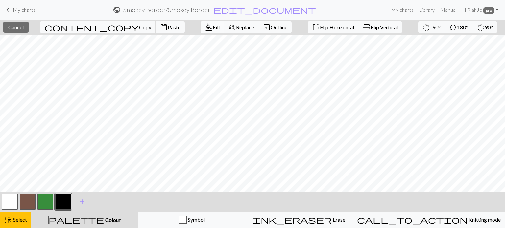
click at [205, 29] on span "format_color_fill" at bounding box center [209, 27] width 8 height 9
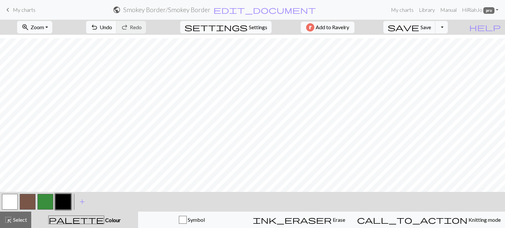
scroll to position [239, 0]
click at [5, 225] on span "highlight_alt" at bounding box center [8, 220] width 8 height 9
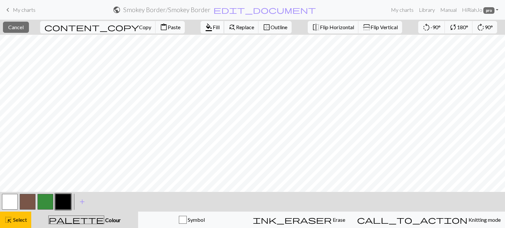
click at [213, 27] on span "Fill" at bounding box center [216, 27] width 7 height 6
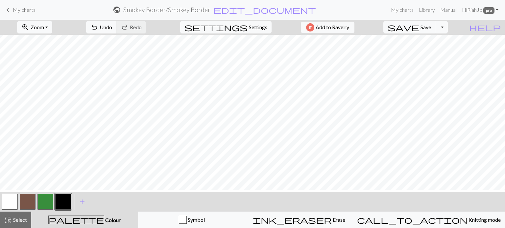
scroll to position [361, 0]
click at [10, 224] on span "highlight_alt" at bounding box center [8, 220] width 8 height 9
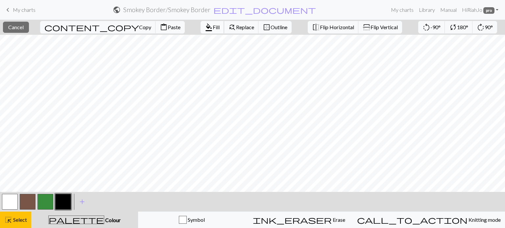
click at [205, 27] on span "format_color_fill" at bounding box center [209, 27] width 8 height 9
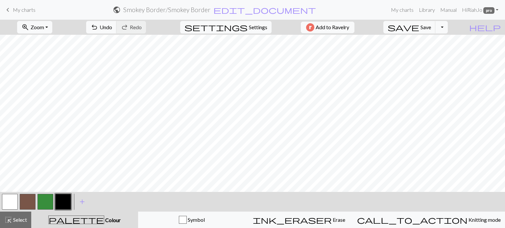
scroll to position [477, 0]
click at [4, 221] on button "highlight_alt Select Select" at bounding box center [15, 220] width 31 height 16
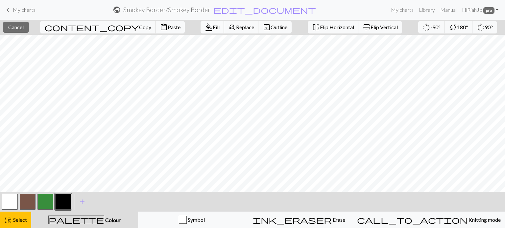
click at [205, 28] on span "format_color_fill" at bounding box center [209, 27] width 8 height 9
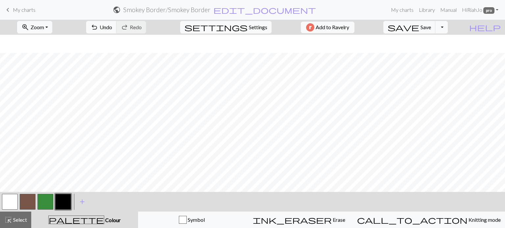
scroll to position [585, 0]
click at [21, 223] on span "Select" at bounding box center [19, 220] width 15 height 6
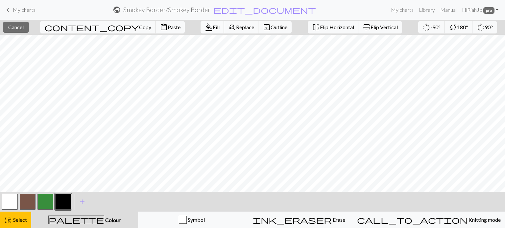
click at [213, 27] on span "Fill" at bounding box center [216, 27] width 7 height 6
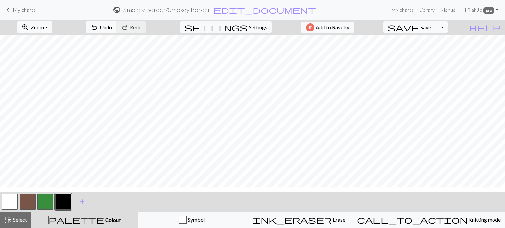
scroll to position [700, 0]
click at [15, 223] on span "Select" at bounding box center [19, 220] width 15 height 6
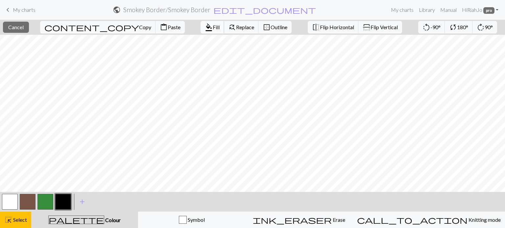
click at [213, 30] on span "Fill" at bounding box center [216, 27] width 7 height 6
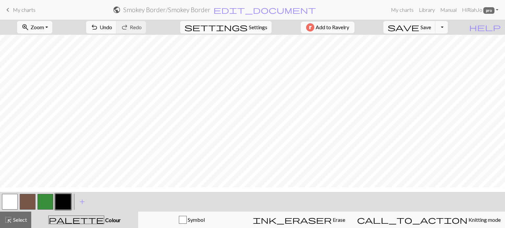
scroll to position [825, 0]
click at [14, 224] on button "highlight_alt Select Select" at bounding box center [15, 220] width 31 height 16
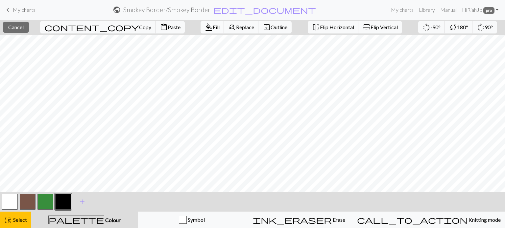
click at [213, 29] on span "Fill" at bounding box center [216, 27] width 7 height 6
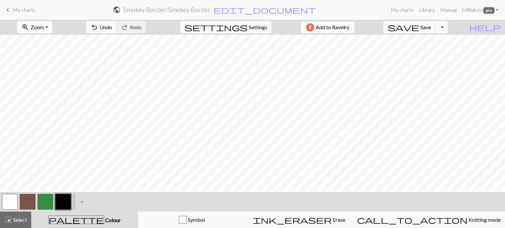
scroll to position [1063, 0]
drag, startPoint x: 23, startPoint y: 223, endPoint x: 25, endPoint y: 219, distance: 4.1
click at [23, 223] on span "Select" at bounding box center [19, 220] width 15 height 6
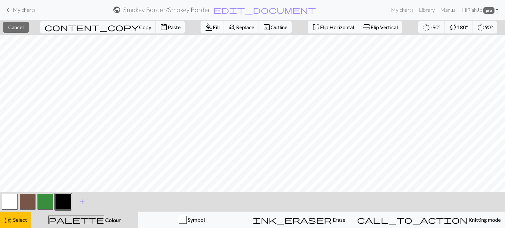
click at [213, 26] on span "Fill" at bounding box center [216, 27] width 7 height 6
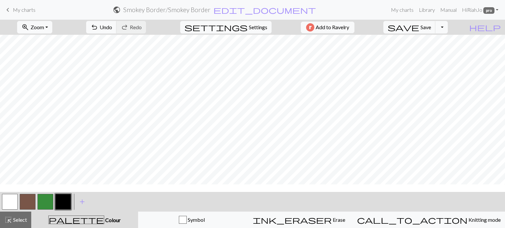
scroll to position [1178, 0]
click at [8, 217] on span "highlight_alt" at bounding box center [8, 220] width 8 height 9
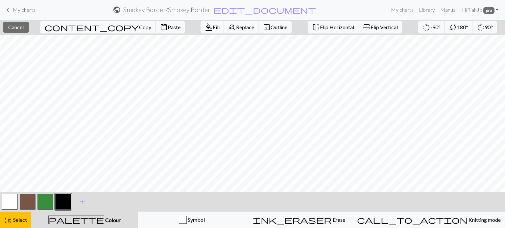
click at [213, 26] on span "Fill" at bounding box center [216, 27] width 7 height 6
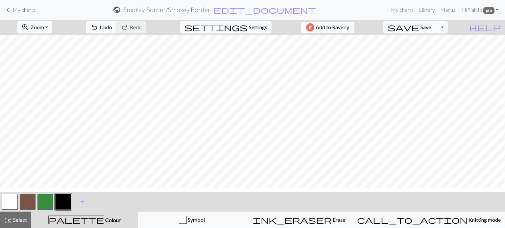
scroll to position [1293, 0]
click at [14, 219] on span "Select" at bounding box center [19, 220] width 15 height 6
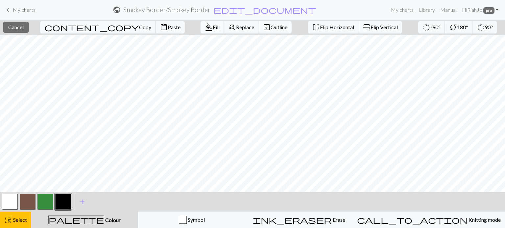
click at [213, 26] on span "Fill" at bounding box center [216, 27] width 7 height 6
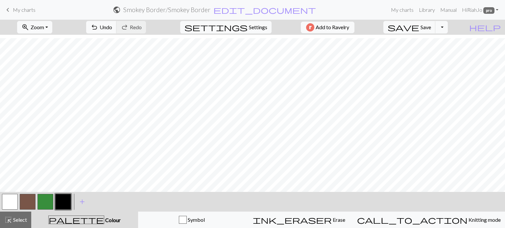
scroll to position [1415, 0]
click at [17, 222] on span "Select" at bounding box center [19, 220] width 15 height 6
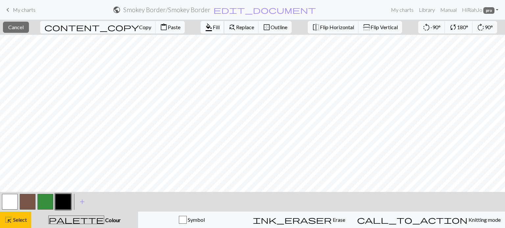
click at [213, 29] on span "Fill" at bounding box center [216, 27] width 7 height 6
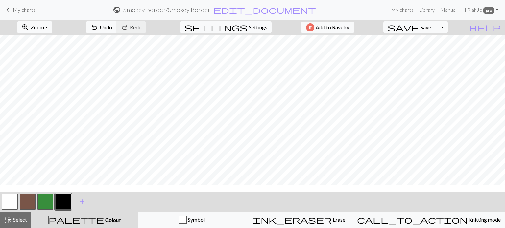
scroll to position [1536, 0]
drag, startPoint x: 10, startPoint y: 221, endPoint x: 25, endPoint y: 205, distance: 21.6
click at [10, 221] on span "highlight_alt" at bounding box center [8, 220] width 8 height 9
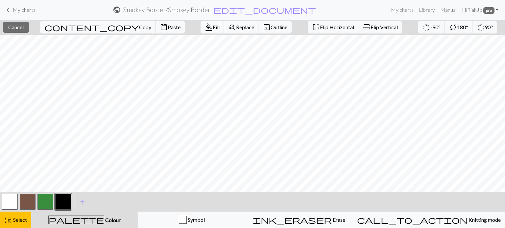
click at [205, 23] on span "format_color_fill" at bounding box center [209, 27] width 8 height 9
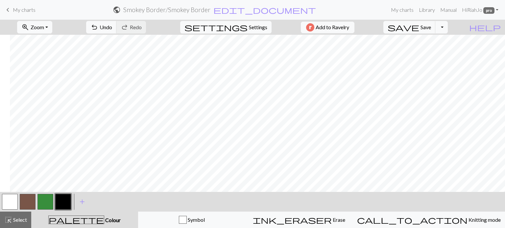
scroll to position [1610, 128]
click at [20, 220] on span "Select" at bounding box center [19, 220] width 15 height 6
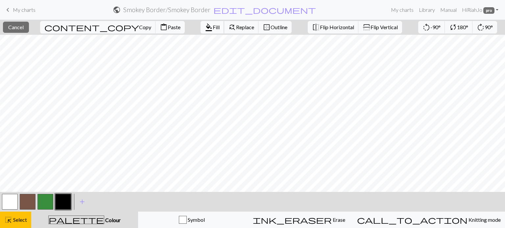
click at [213, 27] on span "Fill" at bounding box center [216, 27] width 7 height 6
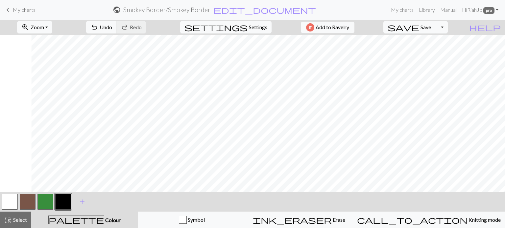
scroll to position [1610, 569]
drag, startPoint x: 25, startPoint y: 223, endPoint x: 28, endPoint y: 213, distance: 10.1
click at [25, 222] on span "Select" at bounding box center [19, 220] width 15 height 6
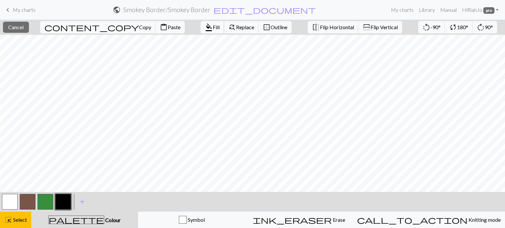
click at [213, 26] on span "Fill" at bounding box center [216, 27] width 7 height 6
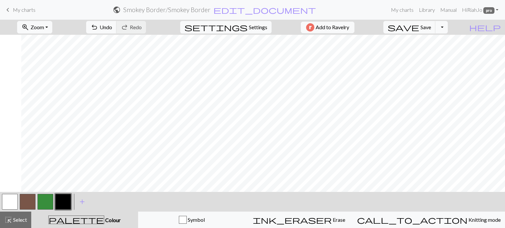
scroll to position [1610, 982]
click at [14, 218] on span "Select" at bounding box center [19, 220] width 15 height 6
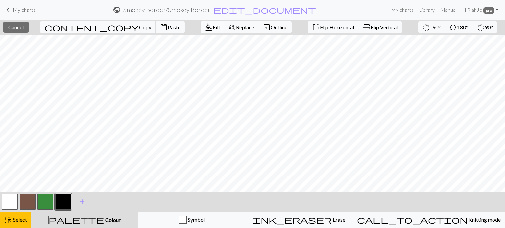
click at [200, 31] on button "format_color_fill Fill" at bounding box center [212, 27] width 24 height 12
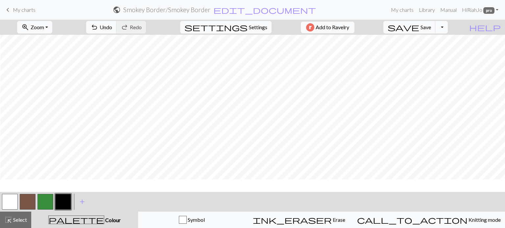
scroll to position [1548, 982]
drag, startPoint x: 15, startPoint y: 220, endPoint x: 78, endPoint y: 202, distance: 65.8
click at [15, 220] on span "Select" at bounding box center [19, 220] width 15 height 6
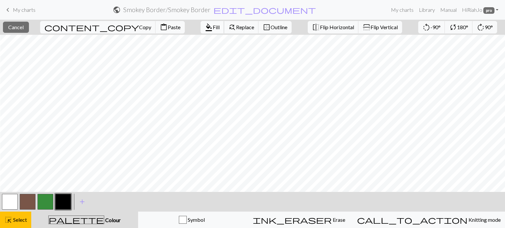
click at [205, 30] on span "format_color_fill" at bounding box center [209, 27] width 8 height 9
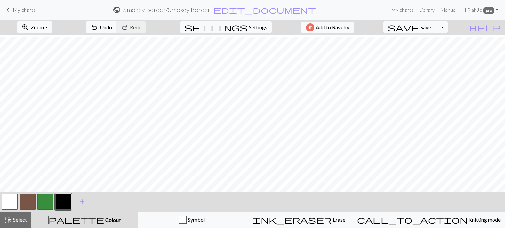
scroll to position [1427, 982]
click at [15, 221] on span "Select" at bounding box center [19, 220] width 15 height 6
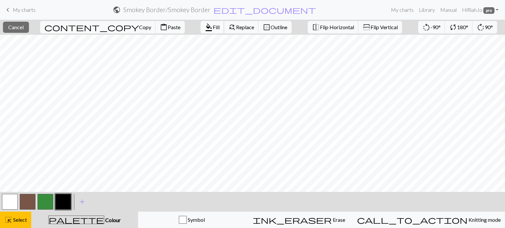
click at [213, 27] on span "Fill" at bounding box center [216, 27] width 7 height 6
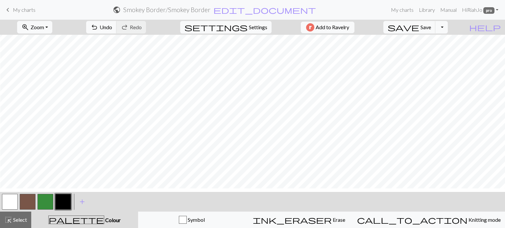
scroll to position [1322, 982]
click at [16, 218] on span "Select" at bounding box center [19, 220] width 15 height 6
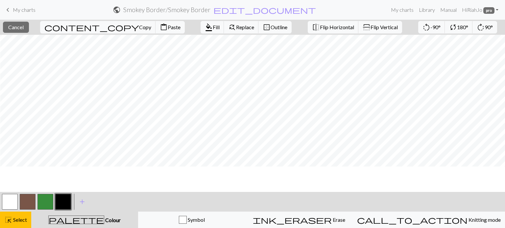
scroll to position [1113, 982]
click at [205, 27] on span "format_color_fill" at bounding box center [209, 27] width 8 height 9
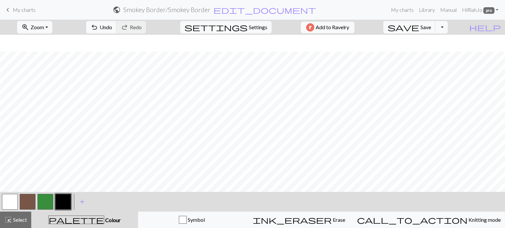
scroll to position [1014, 982]
click at [23, 223] on span "Select" at bounding box center [19, 220] width 15 height 6
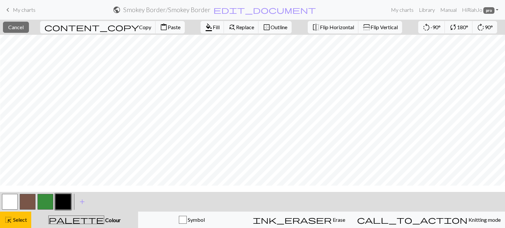
scroll to position [172, 982]
click at [213, 24] on span "Fill" at bounding box center [216, 27] width 7 height 6
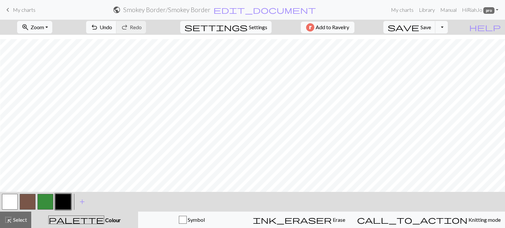
scroll to position [52, 982]
click at [431, 28] on span "Save" at bounding box center [425, 27] width 11 height 6
click at [290, 8] on div "Chart saved" at bounding box center [252, 13] width 505 height 26
click at [262, 9] on span "edit_document" at bounding box center [264, 9] width 103 height 9
select select "670350f57276bbada064e784"
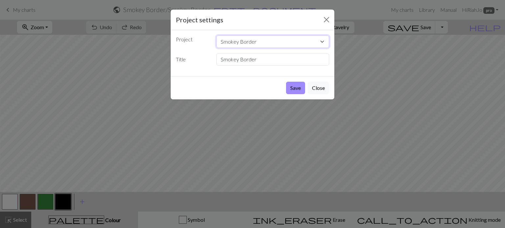
click at [257, 43] on select "Skull Hood 18410f2b4cc462fb3e7e2005fa62bf36.jpg bears goose Smokey Stockings Sm…" at bounding box center [272, 41] width 113 height 12
click at [249, 36] on select "Skull Hood 18410f2b4cc462fb3e7e2005fa62bf36.jpg bears goose Smokey Stockings Sm…" at bounding box center [272, 41] width 113 height 12
click at [277, 44] on select "Skull Hood 18410f2b4cc462fb3e7e2005fa62bf36.jpg bears goose Smokey Stockings Sm…" at bounding box center [272, 41] width 113 height 12
click at [257, 61] on input "Smokey Border" at bounding box center [272, 59] width 113 height 12
drag, startPoint x: 260, startPoint y: 59, endPoint x: 185, endPoint y: 62, distance: 75.6
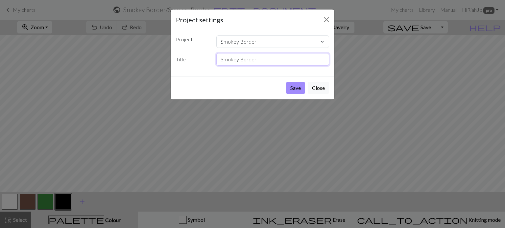
click at [185, 62] on div "Title Smokey Border" at bounding box center [252, 59] width 161 height 12
type input "Smaller Blanket"
click at [292, 86] on button "Save" at bounding box center [295, 88] width 19 height 12
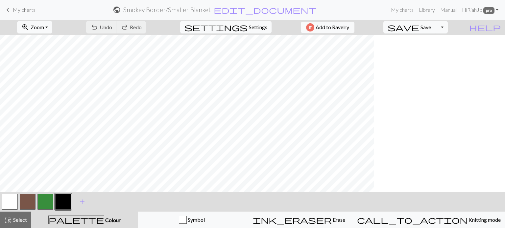
scroll to position [86, 0]
click at [419, 27] on span "save" at bounding box center [403, 27] width 32 height 9
click at [399, 9] on div "Chart saved" at bounding box center [252, 13] width 505 height 26
click at [401, 10] on link "My charts" at bounding box center [402, 9] width 28 height 13
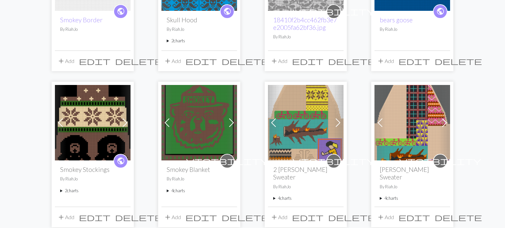
scroll to position [137, 0]
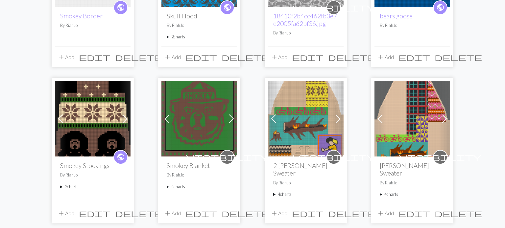
click at [209, 123] on img at bounding box center [199, 119] width 76 height 76
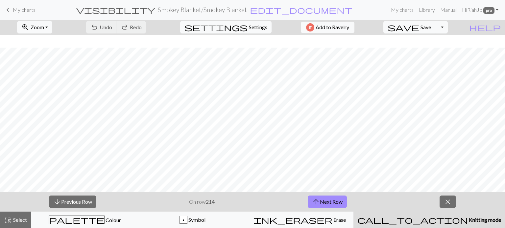
scroll to position [174, 631]
click at [249, 23] on span "Settings" at bounding box center [258, 27] width 18 height 8
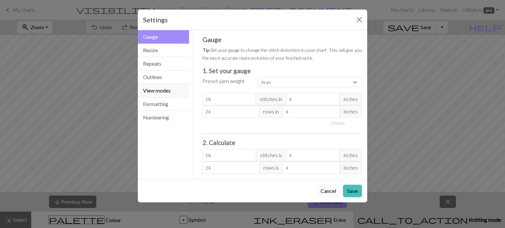
click at [156, 93] on button "View modes" at bounding box center [163, 90] width 51 height 13
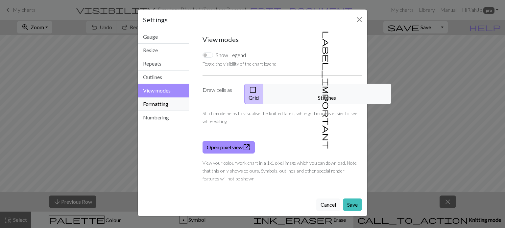
click at [152, 106] on button "Formatting" at bounding box center [163, 104] width 51 height 13
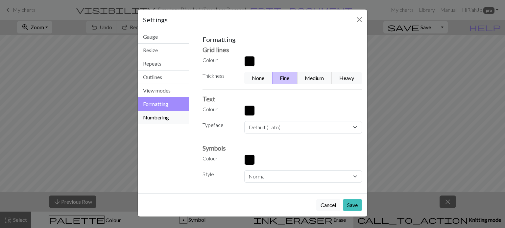
click at [151, 117] on button "Numbering" at bounding box center [163, 117] width 51 height 13
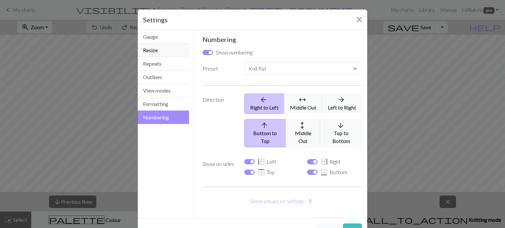
click at [147, 48] on button "Resize" at bounding box center [163, 50] width 51 height 13
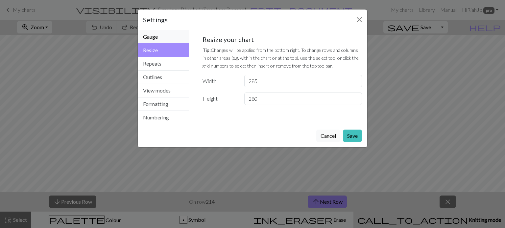
click at [156, 35] on button "Gauge" at bounding box center [163, 36] width 51 height 13
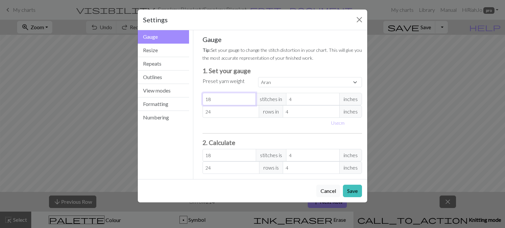
drag, startPoint x: 218, startPoint y: 97, endPoint x: 195, endPoint y: 100, distance: 23.2
click at [195, 100] on div "Gauge Tip: Set your gauge to change the stitch distortion in your chart. This w…" at bounding box center [282, 104] width 178 height 149
select select "custom"
type input "1"
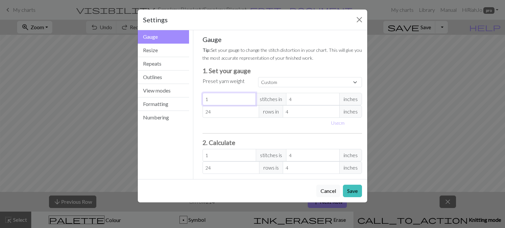
type input "12"
drag, startPoint x: 213, startPoint y: 111, endPoint x: 195, endPoint y: 114, distance: 17.9
click at [195, 114] on div "Gauge Tip: Set your gauge to change the stitch distortion in your chart. This w…" at bounding box center [282, 104] width 178 height 149
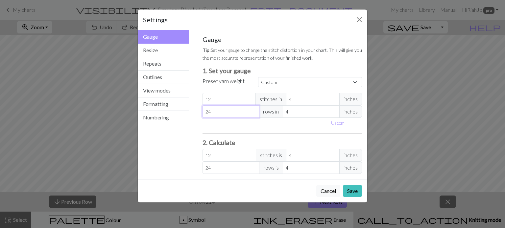
type input "2"
type input "20"
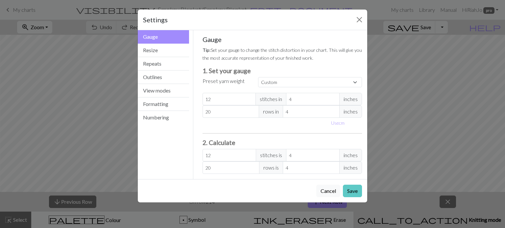
click at [348, 191] on button "Save" at bounding box center [352, 191] width 19 height 12
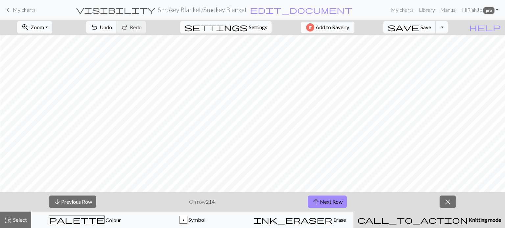
click at [419, 27] on span "save" at bounding box center [403, 27] width 32 height 9
click at [446, 9] on link "Manual" at bounding box center [448, 9] width 22 height 13
click at [422, 10] on link "Library" at bounding box center [426, 9] width 21 height 13
click at [477, 10] on link "Hi RiahJo pro" at bounding box center [480, 9] width 42 height 13
click at [322, 5] on form "visibility Smokey Blanket / Smokey Blanket edit_document Edit settings" at bounding box center [214, 9] width 347 height 13
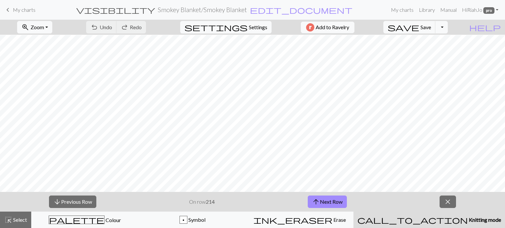
scroll to position [117, 0]
click at [52, 25] on button "zoom_in Zoom Zoom" at bounding box center [34, 27] width 35 height 12
click at [43, 75] on button "50%" at bounding box center [43, 79] width 52 height 11
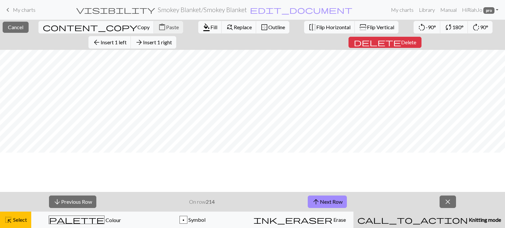
scroll to position [692, 582]
click at [396, 12] on link "My charts" at bounding box center [402, 9] width 28 height 13
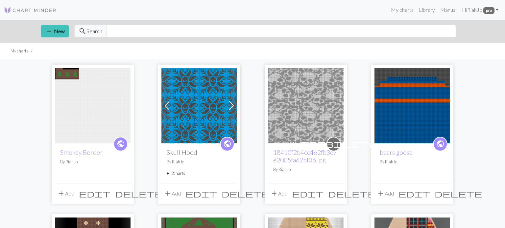
click at [110, 194] on span "edit" at bounding box center [95, 193] width 32 height 9
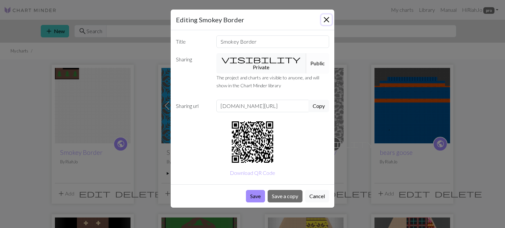
click at [325, 20] on button "Close" at bounding box center [326, 19] width 11 height 11
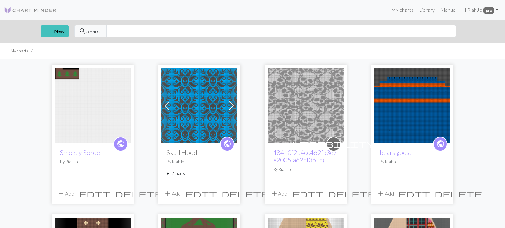
click at [110, 195] on span "edit" at bounding box center [95, 193] width 32 height 9
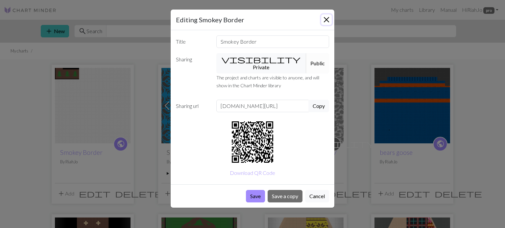
click at [327, 23] on button "Close" at bounding box center [326, 19] width 11 height 11
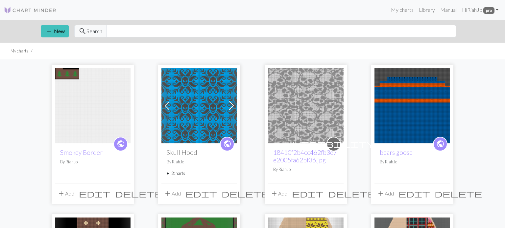
click at [71, 111] on img at bounding box center [93, 106] width 76 height 76
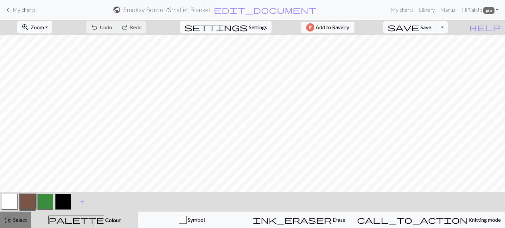
click at [19, 221] on span "Select" at bounding box center [19, 220] width 15 height 6
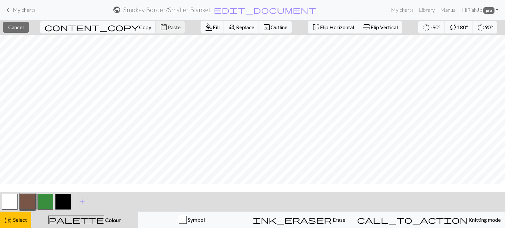
scroll to position [352, 468]
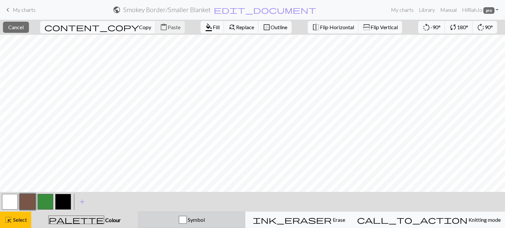
click at [176, 215] on div "close Cancel content_copy Copy content_paste Paste format_color_fill Fill find_…" at bounding box center [252, 124] width 505 height 209
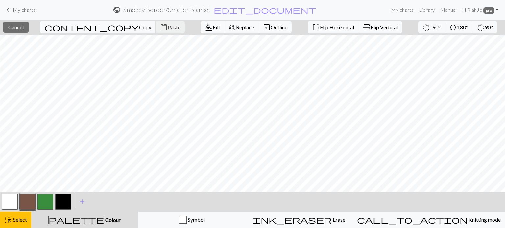
click at [130, 222] on div "palette Colour Colour" at bounding box center [84, 220] width 99 height 9
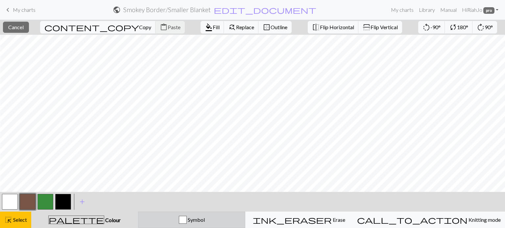
click at [233, 222] on div "Symbol" at bounding box center [191, 220] width 99 height 8
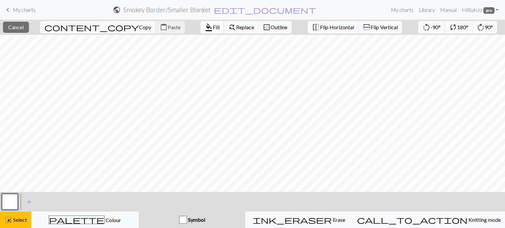
click at [200, 32] on button "format_color_fill Fill" at bounding box center [212, 27] width 24 height 12
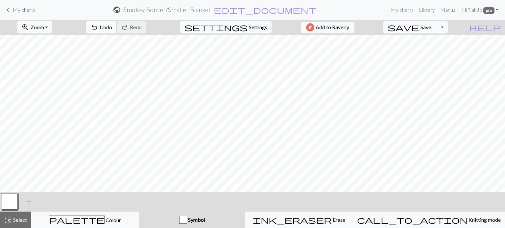
click at [112, 29] on span "Undo" at bounding box center [106, 27] width 12 height 6
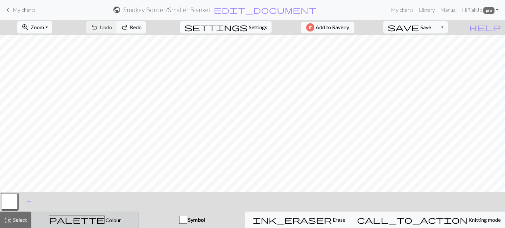
click at [84, 222] on span "palette" at bounding box center [76, 220] width 55 height 9
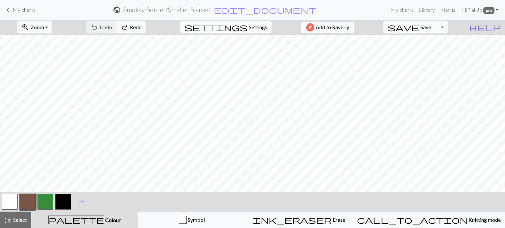
click at [496, 26] on span "help" at bounding box center [485, 27] width 32 height 9
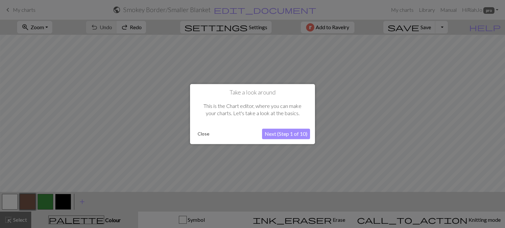
click at [201, 135] on button "Close" at bounding box center [203, 134] width 17 height 10
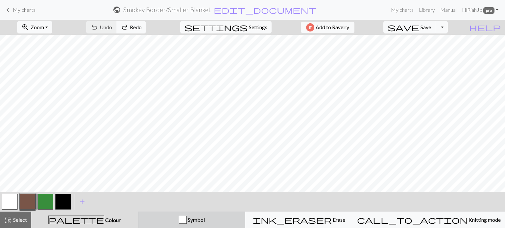
click at [215, 225] on button "Symbol" at bounding box center [191, 220] width 107 height 16
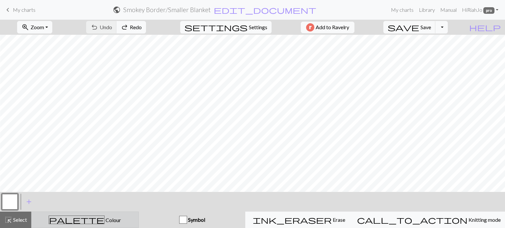
click at [123, 221] on div "palette Colour Colour" at bounding box center [84, 220] width 99 height 9
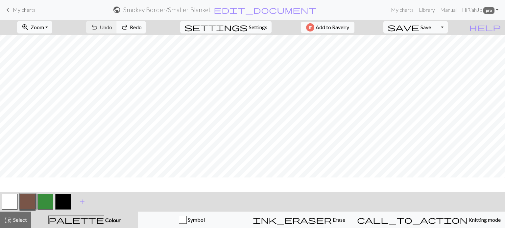
scroll to position [1702, 0]
click at [31, 199] on button "button" at bounding box center [28, 202] width 16 height 16
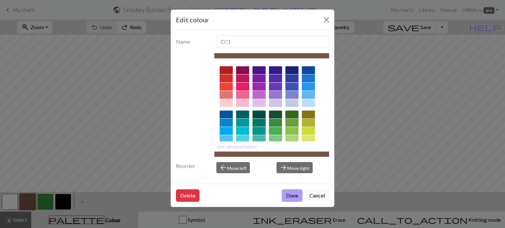
click at [292, 196] on button "Done" at bounding box center [292, 196] width 21 height 12
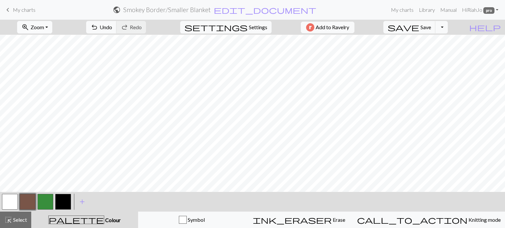
click at [52, 28] on button "zoom_in Zoom Zoom" at bounding box center [34, 27] width 35 height 12
click at [40, 76] on button "50%" at bounding box center [43, 79] width 52 height 11
click at [23, 220] on span "Select" at bounding box center [19, 220] width 15 height 6
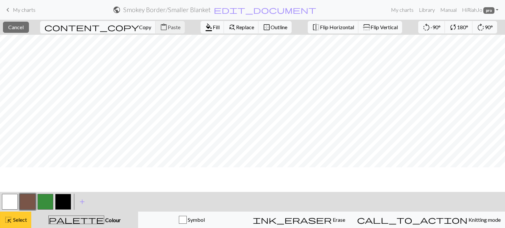
scroll to position [690, 0]
click at [213, 28] on span "Fill" at bounding box center [216, 27] width 7 height 6
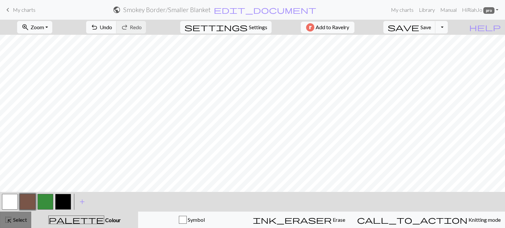
click at [22, 219] on span "Select" at bounding box center [19, 220] width 15 height 6
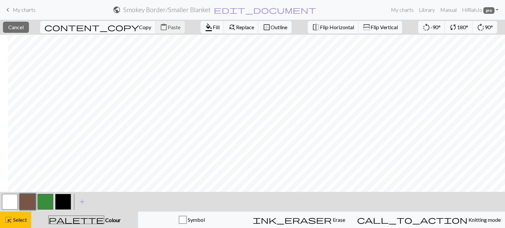
scroll to position [707, 344]
click at [213, 30] on span "Fill" at bounding box center [216, 27] width 7 height 6
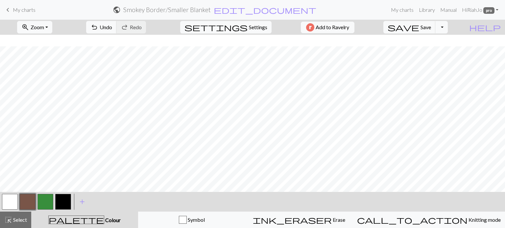
scroll to position [87, 344]
click at [14, 222] on span "Select" at bounding box center [19, 220] width 15 height 6
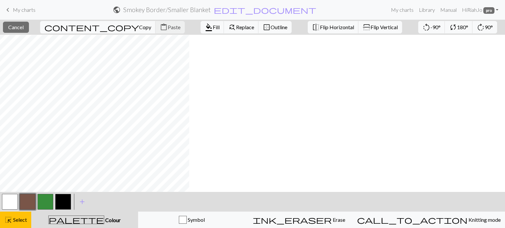
scroll to position [84, 28]
click at [213, 30] on span "Fill" at bounding box center [216, 27] width 7 height 6
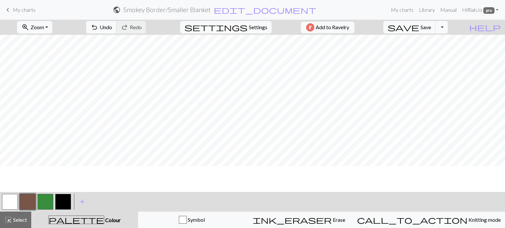
scroll to position [621, 28]
click at [13, 223] on span "Select" at bounding box center [19, 220] width 15 height 6
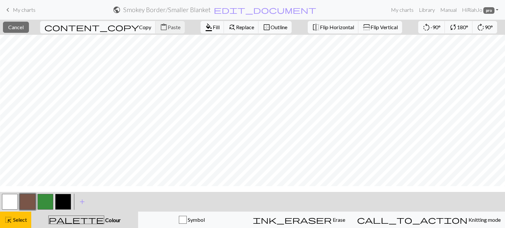
scroll to position [123, 28]
click at [213, 28] on span "Fill" at bounding box center [216, 27] width 7 height 6
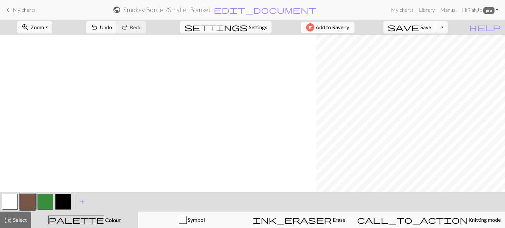
scroll to position [142, 344]
click at [18, 222] on span "Select" at bounding box center [19, 220] width 15 height 6
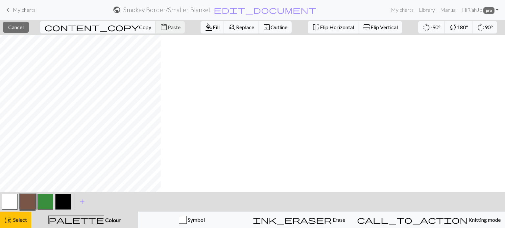
scroll to position [142, 0]
click at [15, 203] on button "button" at bounding box center [10, 202] width 16 height 16
click at [23, 222] on span "Select" at bounding box center [19, 220] width 15 height 6
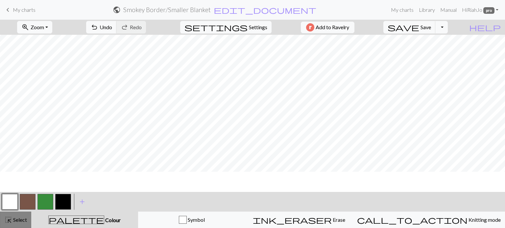
scroll to position [659, 0]
click at [18, 222] on span "Select" at bounding box center [19, 220] width 15 height 6
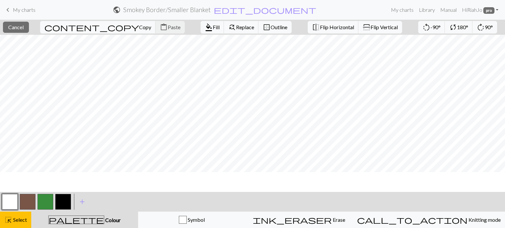
scroll to position [395, 0]
click at [16, 221] on span "Select" at bounding box center [19, 220] width 15 height 6
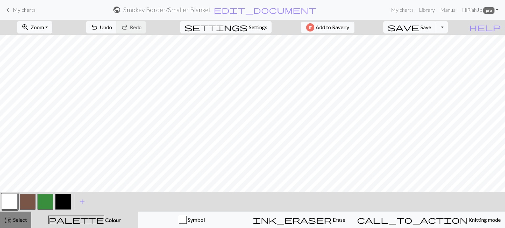
click at [23, 220] on span "Select" at bounding box center [19, 220] width 15 height 6
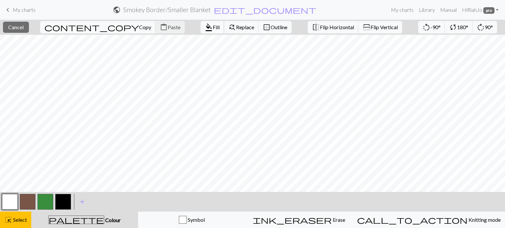
click at [213, 30] on span "Fill" at bounding box center [216, 27] width 7 height 6
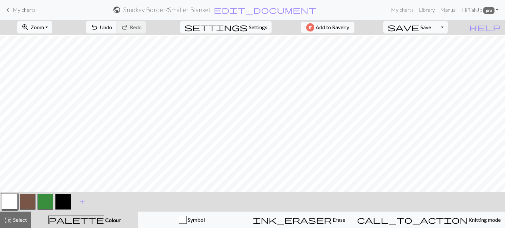
scroll to position [494, 0]
click at [23, 221] on span "Select" at bounding box center [19, 220] width 15 height 6
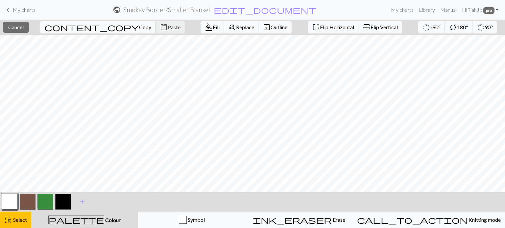
click at [213, 29] on span "Fill" at bounding box center [216, 27] width 7 height 6
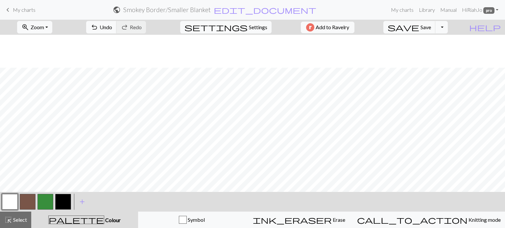
scroll to position [610, 0]
click at [15, 220] on span "Select" at bounding box center [19, 220] width 15 height 6
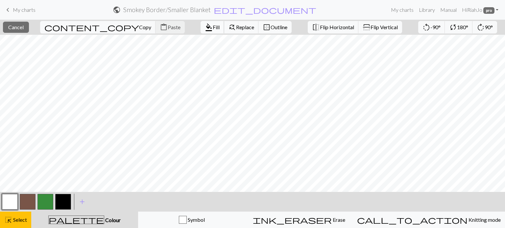
click at [213, 30] on span "Fill" at bounding box center [216, 27] width 7 height 6
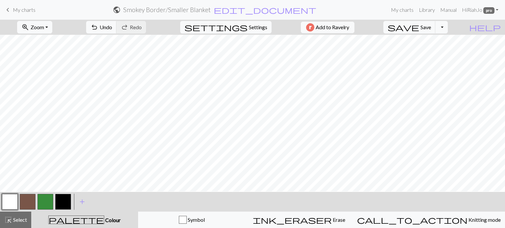
scroll to position [279, 0]
click at [20, 223] on span "Select" at bounding box center [19, 220] width 15 height 6
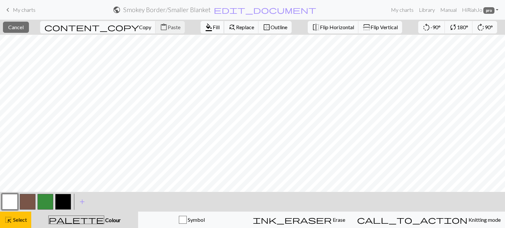
click at [205, 27] on span "format_color_fill" at bounding box center [209, 27] width 8 height 9
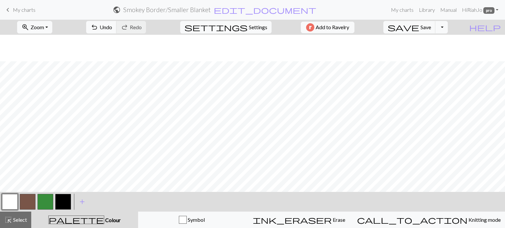
scroll to position [164, 0]
click at [12, 221] on span "Select" at bounding box center [19, 220] width 15 height 6
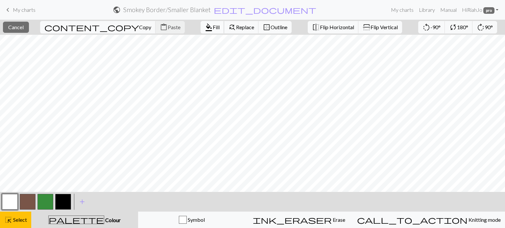
click at [213, 27] on span "Fill" at bounding box center [216, 27] width 7 height 6
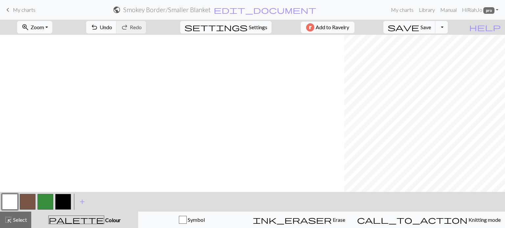
scroll to position [164, 344]
click at [4, 220] on span "highlight_alt" at bounding box center [8, 220] width 8 height 9
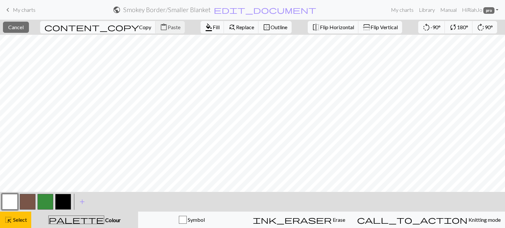
click at [29, 204] on button "button" at bounding box center [28, 202] width 16 height 16
click at [205, 28] on span "format_color_fill" at bounding box center [209, 27] width 8 height 9
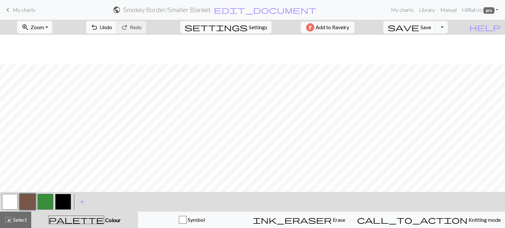
scroll to position [266, 344]
click at [8, 224] on span "highlight_alt" at bounding box center [8, 220] width 8 height 9
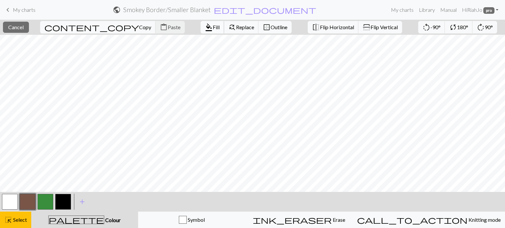
click at [213, 28] on span "Fill" at bounding box center [216, 27] width 7 height 6
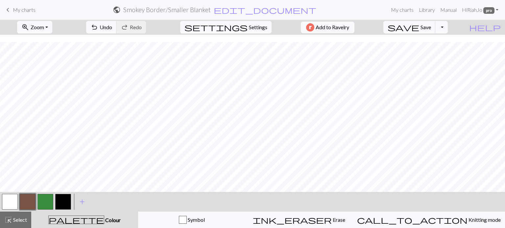
scroll to position [379, 344]
click at [14, 221] on span "Select" at bounding box center [19, 220] width 15 height 6
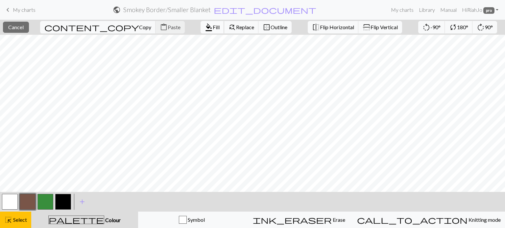
click at [213, 28] on span "Fill" at bounding box center [216, 27] width 7 height 6
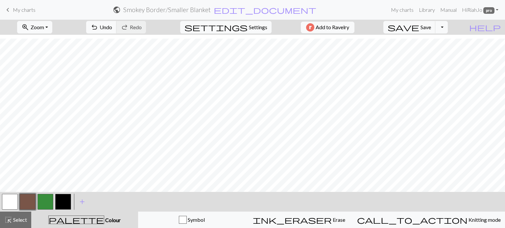
scroll to position [499, 344]
click at [23, 219] on span "Select" at bounding box center [19, 220] width 15 height 6
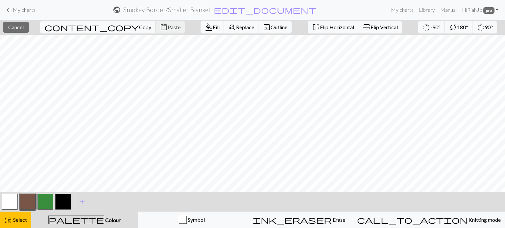
click at [213, 29] on span "Fill" at bounding box center [216, 27] width 7 height 6
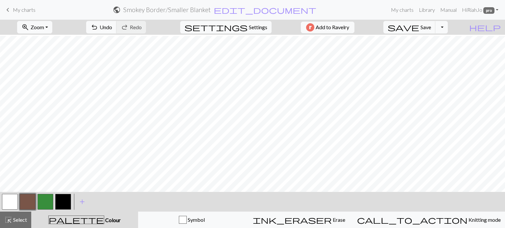
scroll to position [615, 344]
click at [10, 218] on span "highlight_alt" at bounding box center [8, 220] width 8 height 9
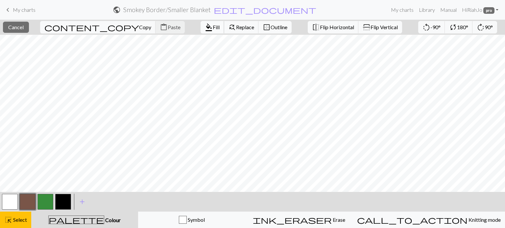
click at [213, 29] on span "Fill" at bounding box center [216, 27] width 7 height 6
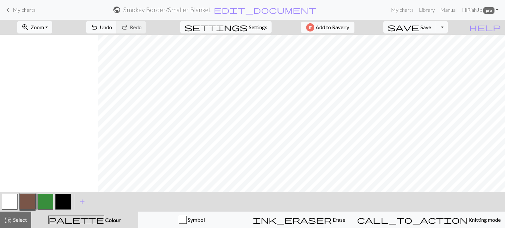
scroll to position [616, 116]
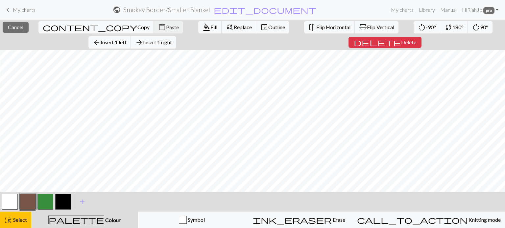
click at [64, 204] on button "button" at bounding box center [63, 202] width 16 height 16
click at [58, 204] on button "button" at bounding box center [63, 202] width 16 height 16
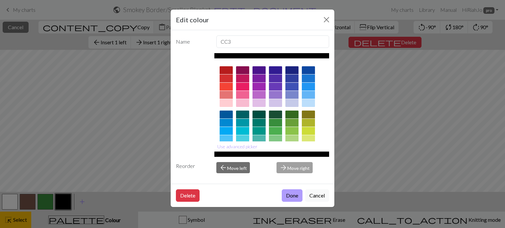
click at [290, 196] on button "Done" at bounding box center [292, 196] width 21 height 12
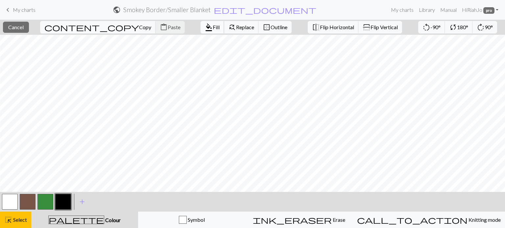
click at [213, 27] on span "Fill" at bounding box center [216, 27] width 7 height 6
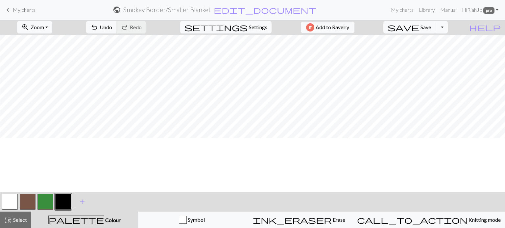
scroll to position [487, 116]
click at [16, 199] on button "button" at bounding box center [10, 202] width 16 height 16
click at [63, 201] on button "button" at bounding box center [63, 202] width 16 height 16
click at [5, 200] on button "button" at bounding box center [10, 202] width 16 height 16
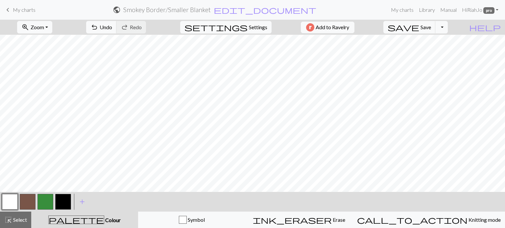
click at [58, 201] on button "button" at bounding box center [63, 202] width 16 height 16
click at [8, 204] on button "button" at bounding box center [10, 202] width 16 height 16
click at [61, 201] on button "button" at bounding box center [63, 202] width 16 height 16
click at [112, 30] on span "Undo" at bounding box center [106, 27] width 12 height 6
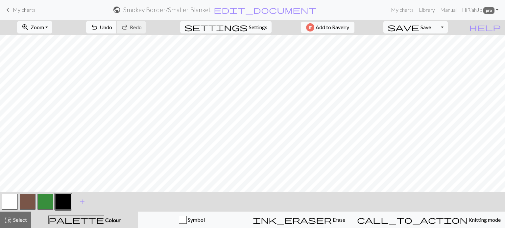
click at [112, 29] on span "Undo" at bounding box center [106, 27] width 12 height 6
click at [112, 30] on span "Undo" at bounding box center [106, 27] width 12 height 6
click at [13, 204] on button "button" at bounding box center [10, 202] width 16 height 16
click at [66, 202] on button "button" at bounding box center [63, 202] width 16 height 16
click at [61, 200] on button "button" at bounding box center [63, 202] width 16 height 16
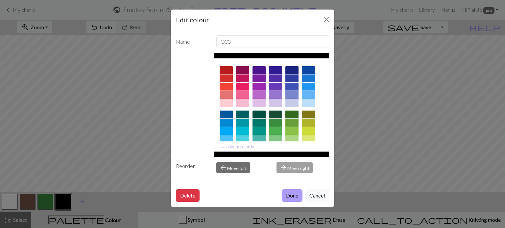
click at [287, 197] on button "Done" at bounding box center [292, 196] width 21 height 12
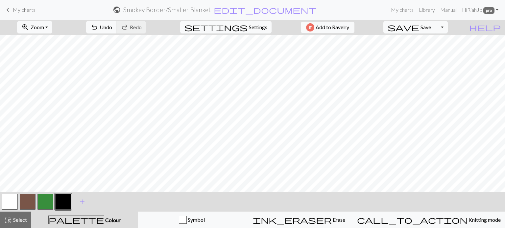
drag, startPoint x: 6, startPoint y: 201, endPoint x: 30, endPoint y: 193, distance: 25.2
click at [6, 201] on button "button" at bounding box center [10, 202] width 16 height 16
click at [62, 200] on button "button" at bounding box center [63, 202] width 16 height 16
click at [112, 29] on span "Undo" at bounding box center [106, 27] width 12 height 6
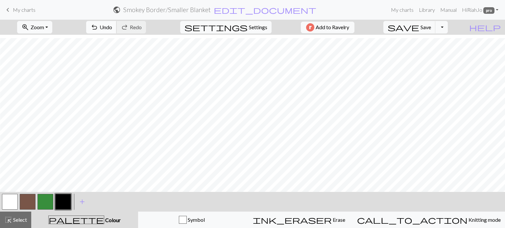
scroll to position [390, 127]
click at [6, 202] on button "button" at bounding box center [10, 202] width 16 height 16
click at [69, 201] on button "button" at bounding box center [63, 202] width 16 height 16
click at [11, 203] on button "button" at bounding box center [10, 202] width 16 height 16
drag, startPoint x: 67, startPoint y: 200, endPoint x: 76, endPoint y: 193, distance: 11.0
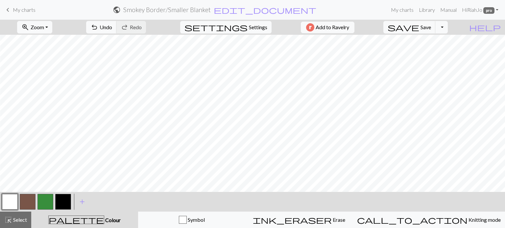
click at [67, 200] on button "button" at bounding box center [63, 202] width 16 height 16
click at [9, 200] on button "button" at bounding box center [10, 202] width 16 height 16
click at [61, 205] on button "button" at bounding box center [63, 202] width 16 height 16
click at [11, 202] on button "button" at bounding box center [10, 202] width 16 height 16
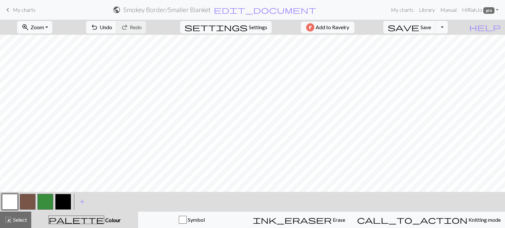
drag, startPoint x: 62, startPoint y: 204, endPoint x: 83, endPoint y: 193, distance: 24.0
click at [62, 204] on button "button" at bounding box center [63, 202] width 16 height 16
click at [12, 202] on button "button" at bounding box center [10, 202] width 16 height 16
click at [61, 205] on button "button" at bounding box center [63, 202] width 16 height 16
click at [8, 203] on button "button" at bounding box center [10, 202] width 16 height 16
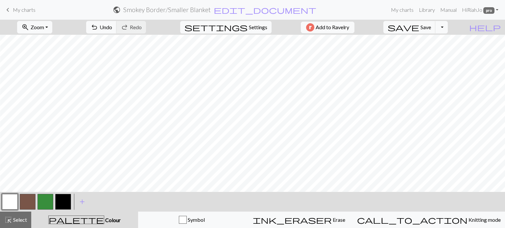
click at [63, 203] on button "button" at bounding box center [63, 202] width 16 height 16
click at [12, 202] on button "button" at bounding box center [10, 202] width 16 height 16
click at [66, 202] on button "button" at bounding box center [63, 202] width 16 height 16
drag, startPoint x: 12, startPoint y: 202, endPoint x: 45, endPoint y: 193, distance: 33.7
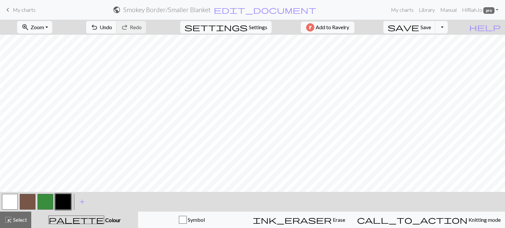
click at [12, 201] on button "button" at bounding box center [10, 202] width 16 height 16
click at [62, 202] on button "button" at bounding box center [63, 202] width 16 height 16
click at [13, 199] on button "button" at bounding box center [10, 202] width 16 height 16
click at [66, 204] on button "button" at bounding box center [63, 202] width 16 height 16
click at [8, 206] on button "button" at bounding box center [10, 202] width 16 height 16
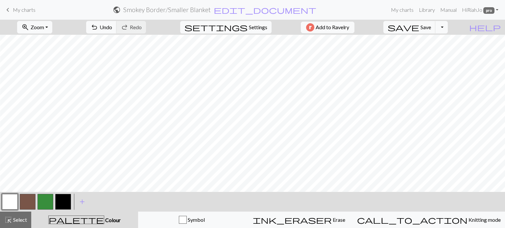
click at [65, 202] on button "button" at bounding box center [63, 202] width 16 height 16
click at [117, 31] on button "undo Undo Undo" at bounding box center [101, 27] width 31 height 12
click at [16, 203] on button "button" at bounding box center [10, 202] width 16 height 16
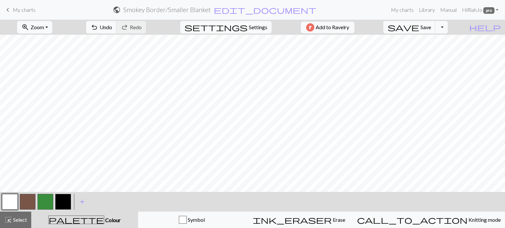
click at [66, 204] on button "button" at bounding box center [63, 202] width 16 height 16
click at [151, 25] on div "undo Undo Undo redo Redo Redo" at bounding box center [116, 27] width 70 height 15
click at [112, 25] on span "Undo" at bounding box center [106, 27] width 12 height 6
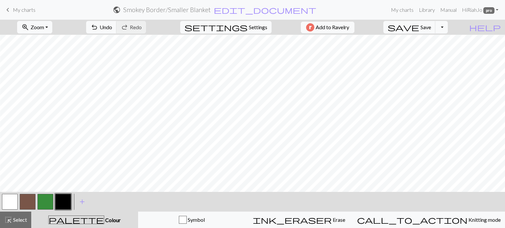
click at [14, 201] on button "button" at bounding box center [10, 202] width 16 height 16
click at [62, 201] on button "button" at bounding box center [63, 202] width 16 height 16
click at [10, 205] on button "button" at bounding box center [10, 202] width 16 height 16
click at [62, 200] on button "button" at bounding box center [63, 202] width 16 height 16
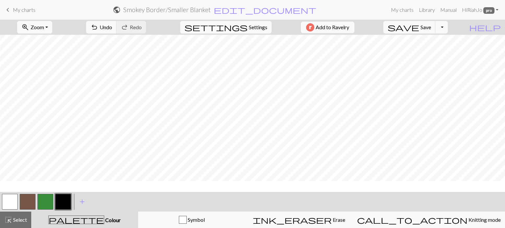
scroll to position [490, 220]
click at [10, 203] on button "button" at bounding box center [10, 202] width 16 height 16
click at [64, 201] on button "button" at bounding box center [63, 202] width 16 height 16
click at [4, 203] on button "button" at bounding box center [10, 202] width 16 height 16
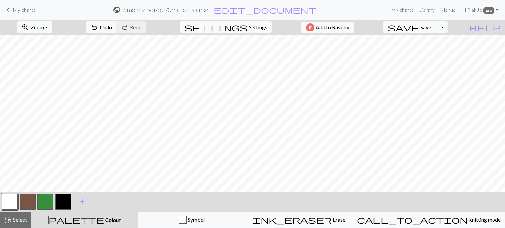
click at [67, 201] on button "button" at bounding box center [63, 202] width 16 height 16
click at [419, 27] on span "save" at bounding box center [403, 27] width 32 height 9
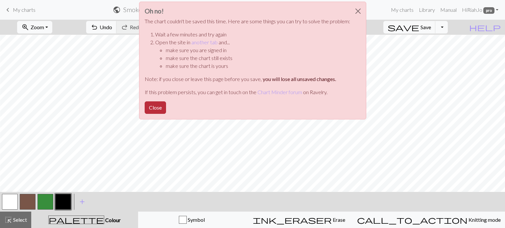
click at [155, 106] on button "Close" at bounding box center [155, 108] width 21 height 12
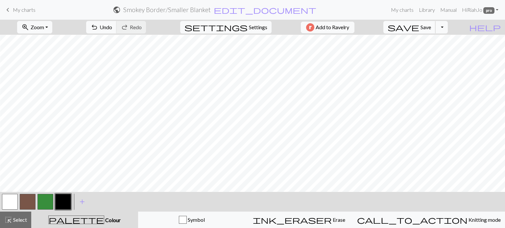
click at [431, 27] on span "Save" at bounding box center [425, 27] width 11 height 6
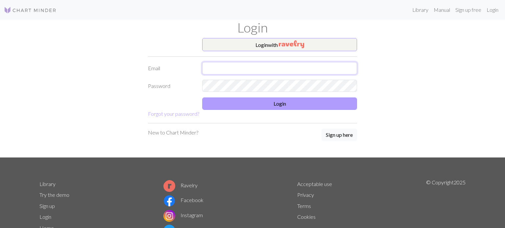
type input "[EMAIL_ADDRESS][DOMAIN_NAME]"
click at [265, 106] on button "Login" at bounding box center [279, 104] width 155 height 12
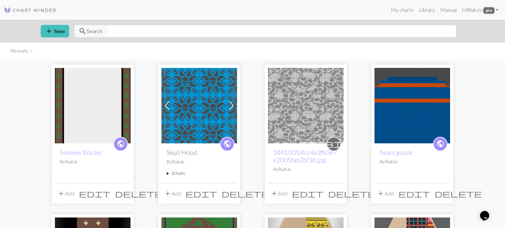
click at [109, 196] on span "edit" at bounding box center [95, 193] width 32 height 9
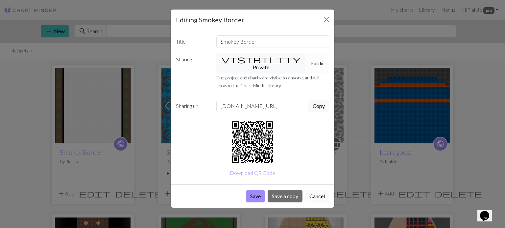
click at [313, 190] on button "Cancel" at bounding box center [317, 196] width 24 height 12
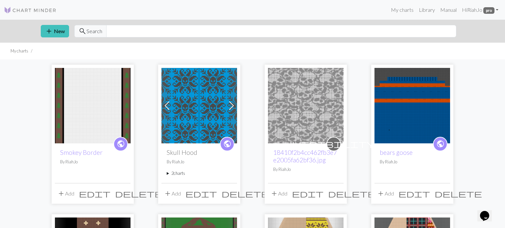
click at [122, 148] on span "public" at bounding box center [121, 144] width 8 height 10
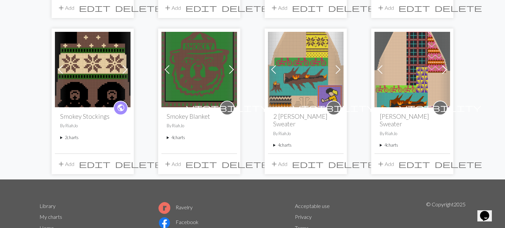
scroll to position [177, 0]
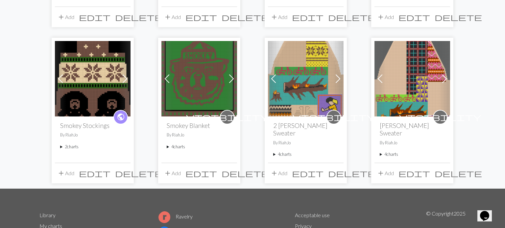
click at [119, 119] on span "public" at bounding box center [121, 117] width 8 height 10
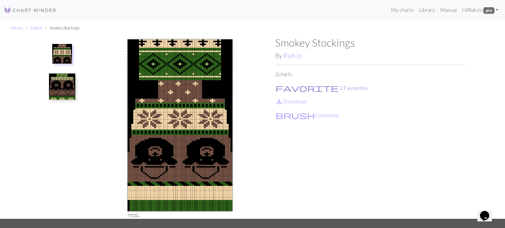
click at [294, 89] on button "favorite 2 Favourites" at bounding box center [321, 88] width 93 height 9
click at [294, 89] on button "favorite 3 Favourites" at bounding box center [321, 88] width 93 height 9
click at [296, 115] on button "brush Customise" at bounding box center [307, 115] width 64 height 9
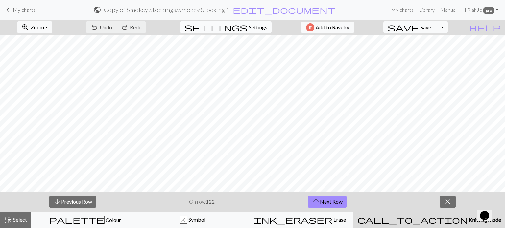
click at [249, 26] on span "Settings" at bounding box center [258, 27] width 18 height 8
select select "aran"
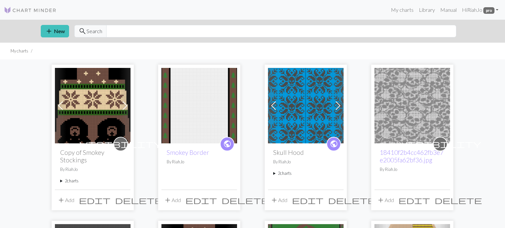
click at [225, 146] on span "public" at bounding box center [227, 144] width 8 height 10
click at [217, 199] on span "edit" at bounding box center [201, 200] width 32 height 9
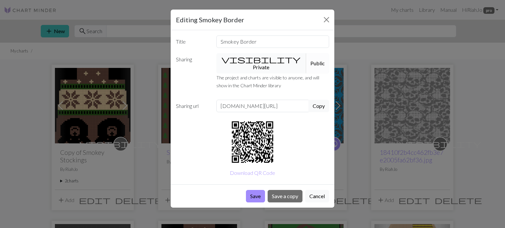
click at [244, 55] on button "visibility Private" at bounding box center [261, 63] width 90 height 20
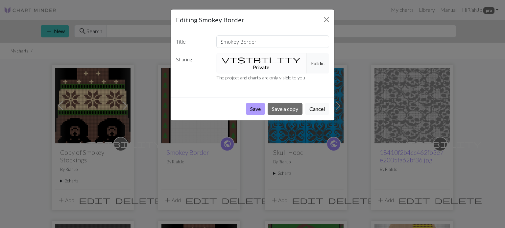
click at [259, 105] on button "Save" at bounding box center [255, 109] width 19 height 12
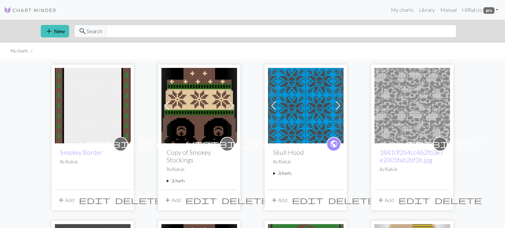
click at [323, 203] on span "edit" at bounding box center [308, 200] width 32 height 9
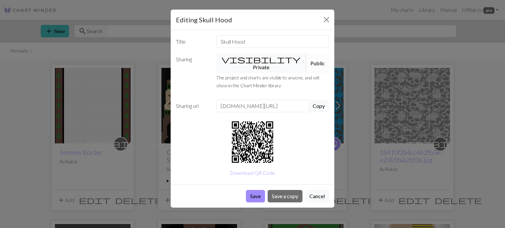
click at [242, 56] on button "visibility Private" at bounding box center [261, 63] width 90 height 20
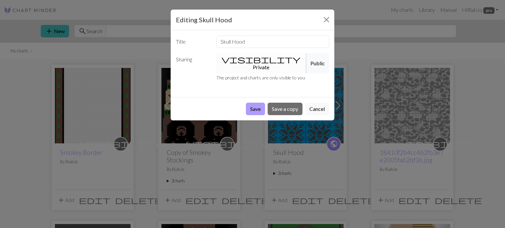
click at [251, 106] on button "Save" at bounding box center [255, 109] width 19 height 12
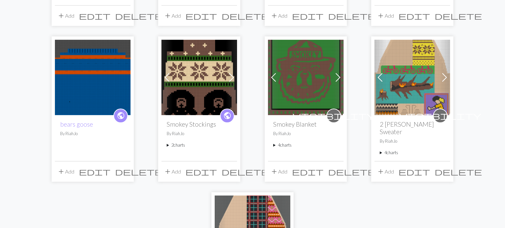
scroll to position [185, 0]
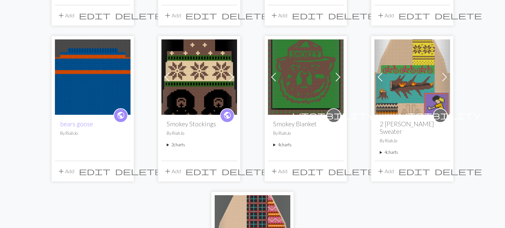
click at [110, 167] on span "edit" at bounding box center [95, 171] width 32 height 9
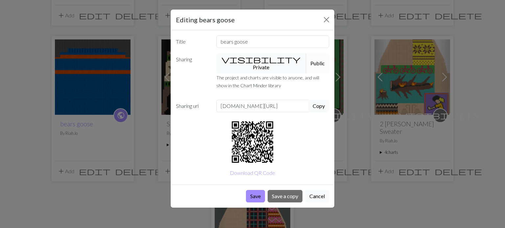
click at [238, 60] on span "visibility" at bounding box center [260, 59] width 79 height 9
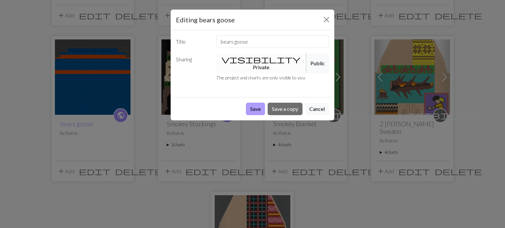
click at [256, 103] on button "Save" at bounding box center [255, 109] width 19 height 12
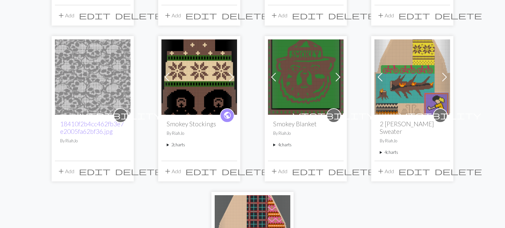
scroll to position [185, 0]
click at [217, 167] on span "edit" at bounding box center [201, 171] width 32 height 9
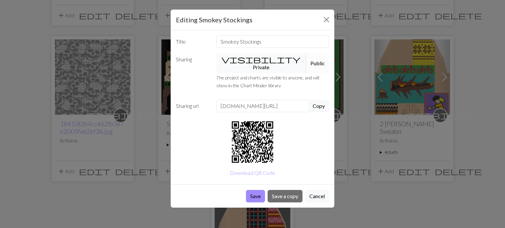
click at [243, 60] on button "visibility Private" at bounding box center [261, 63] width 90 height 20
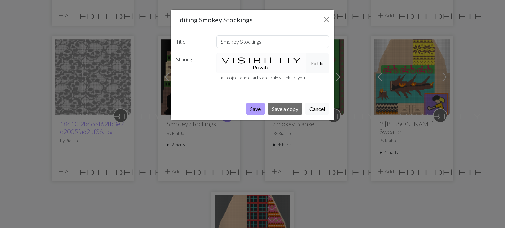
click at [256, 103] on button "Save" at bounding box center [255, 109] width 19 height 12
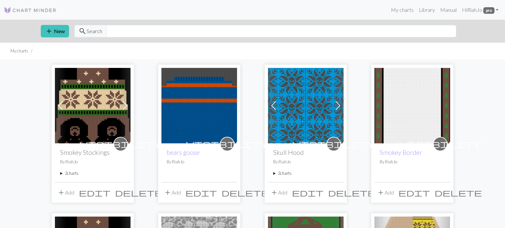
click at [416, 104] on img at bounding box center [412, 106] width 76 height 76
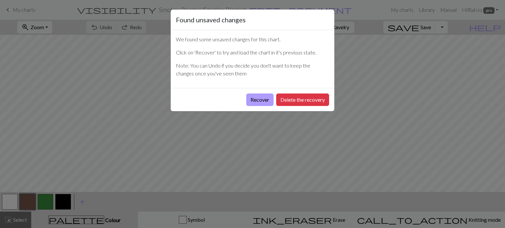
click at [261, 101] on button "Recover" at bounding box center [259, 100] width 27 height 12
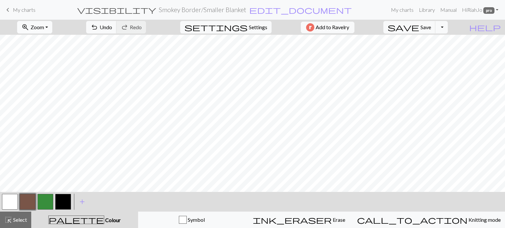
click at [52, 24] on button "zoom_in Zoom Zoom" at bounding box center [34, 27] width 35 height 12
click at [43, 80] on button "50%" at bounding box center [43, 79] width 52 height 11
click at [11, 224] on span "highlight_alt" at bounding box center [8, 220] width 8 height 9
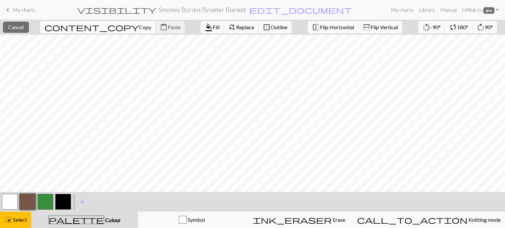
click at [139, 25] on span "Copy" at bounding box center [145, 27] width 12 height 6
click at [168, 29] on span "Paste" at bounding box center [174, 27] width 13 height 6
click at [15, 224] on button "highlight_alt Select Select" at bounding box center [15, 220] width 31 height 16
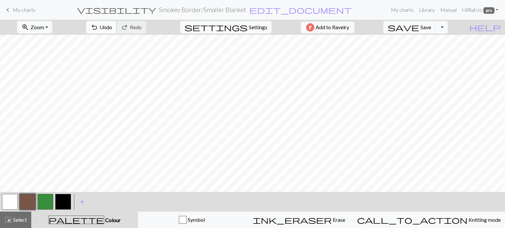
click at [112, 27] on span "Undo" at bounding box center [106, 27] width 12 height 6
click at [431, 28] on span "Save" at bounding box center [425, 27] width 11 height 6
click at [419, 29] on span "save" at bounding box center [403, 27] width 32 height 9
